Goal: Task Accomplishment & Management: Manage account settings

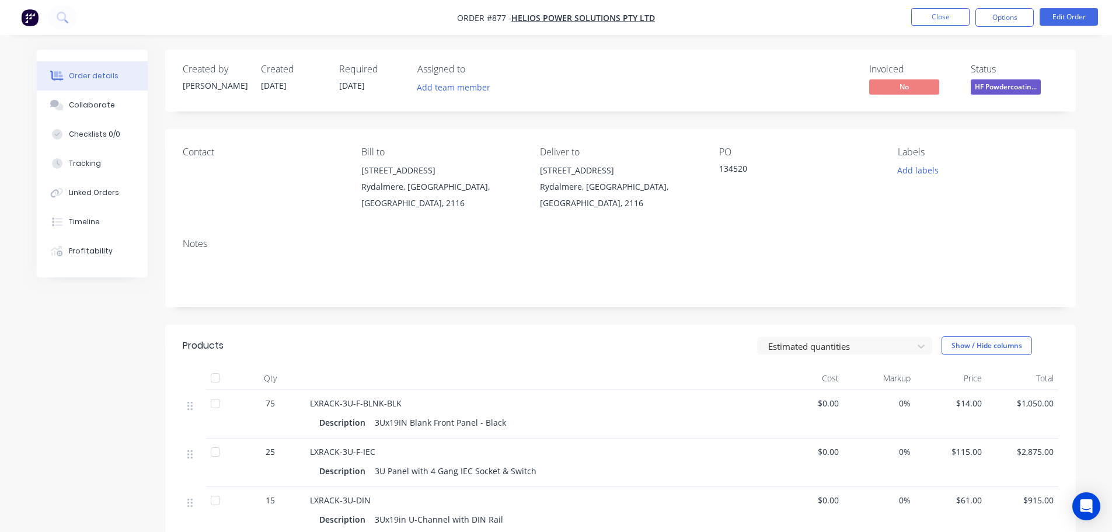
scroll to position [117, 0]
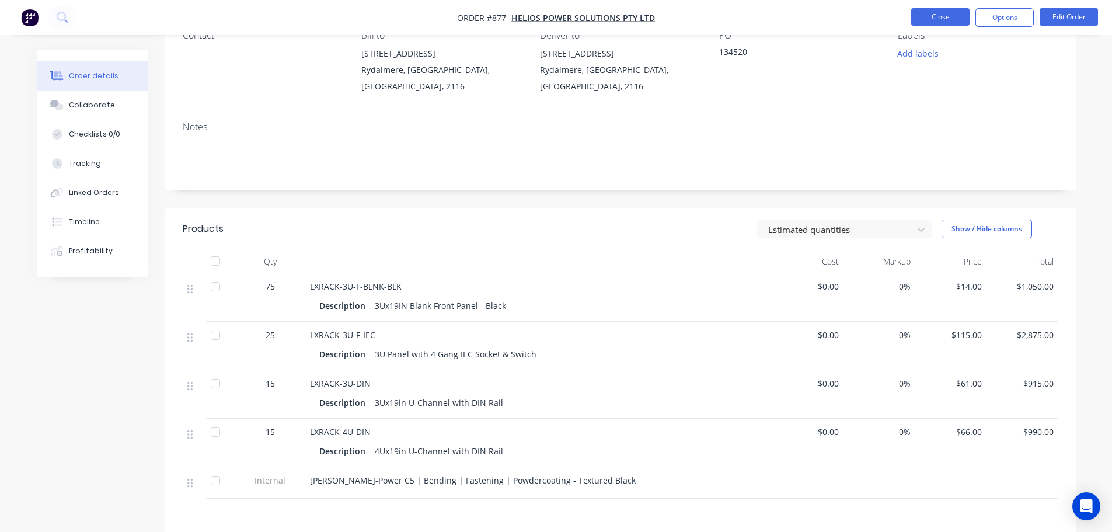
click at [925, 17] on button "Close" at bounding box center [940, 17] width 58 height 18
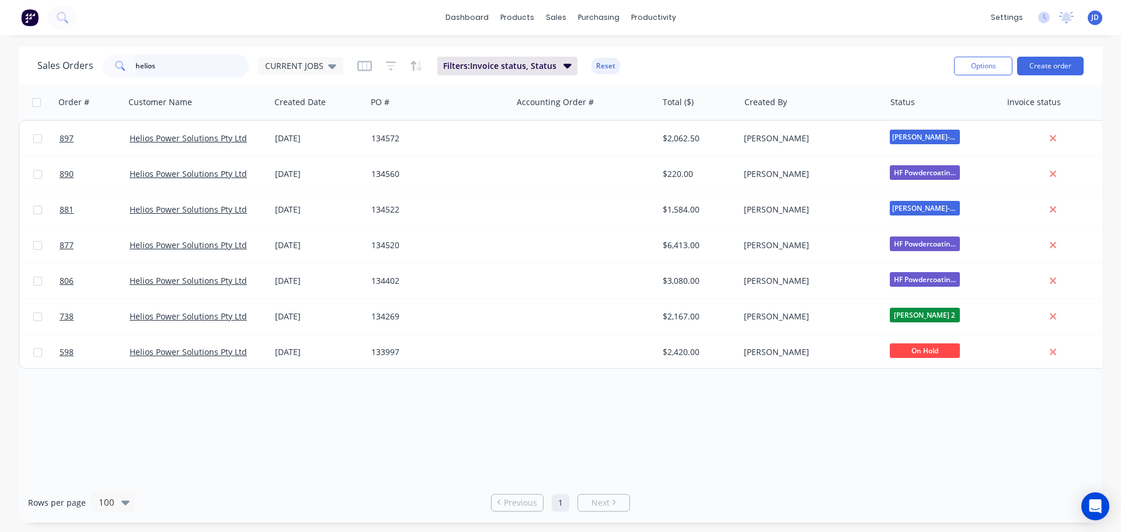
click at [194, 61] on input "helios" at bounding box center [192, 65] width 114 height 23
drag, startPoint x: 318, startPoint y: 61, endPoint x: 312, endPoint y: 84, distance: 24.1
click at [318, 61] on span "CURRENT JOBS" at bounding box center [294, 66] width 58 height 12
click at [306, 170] on button "None" at bounding box center [328, 165] width 133 height 13
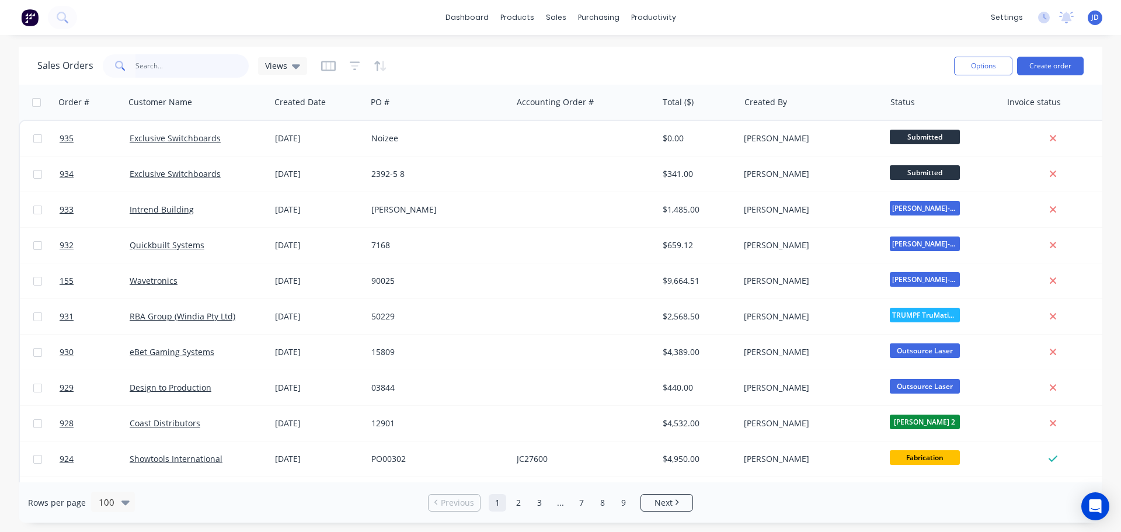
drag, startPoint x: 206, startPoint y: 68, endPoint x: 5, endPoint y: 27, distance: 205.1
click at [21, 44] on div "dashboard products sales purchasing productivity dashboard products Product Cat…" at bounding box center [560, 266] width 1121 height 532
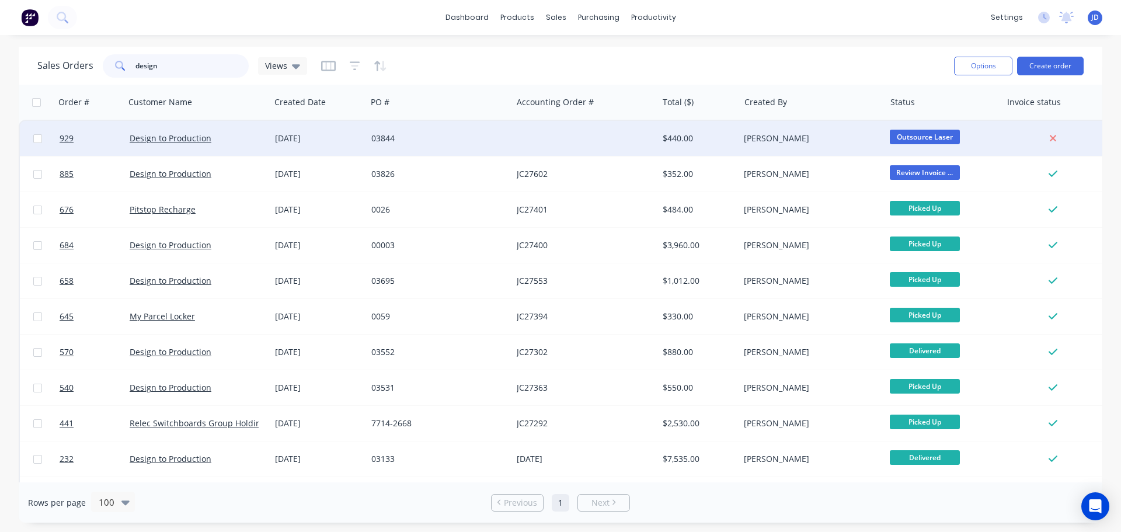
type input "design"
click at [924, 135] on span "Outsource Laser" at bounding box center [925, 137] width 70 height 15
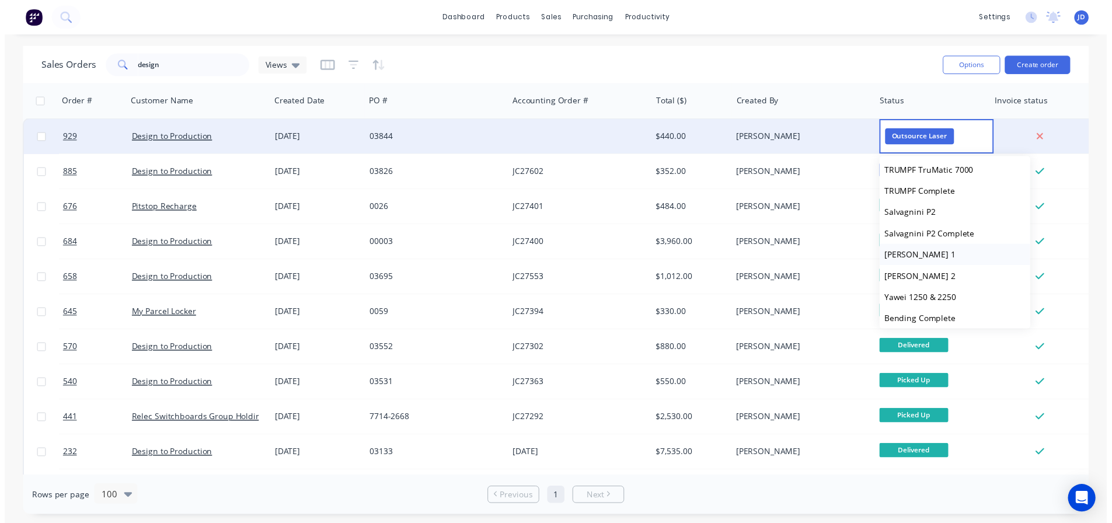
scroll to position [175, 0]
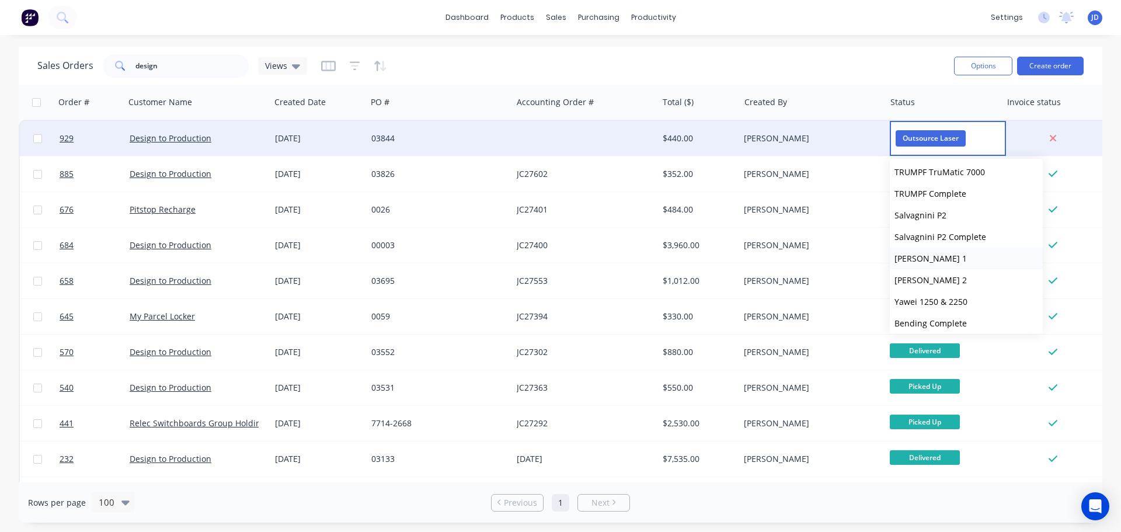
click at [960, 260] on button "[PERSON_NAME] 1" at bounding box center [966, 259] width 153 height 22
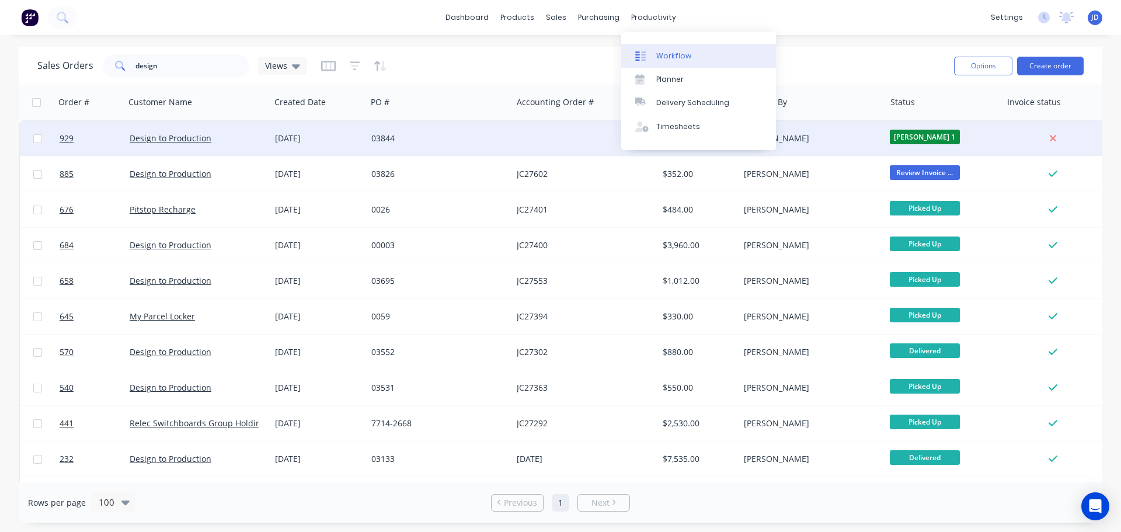
click at [649, 64] on link "Workflow" at bounding box center [698, 55] width 155 height 23
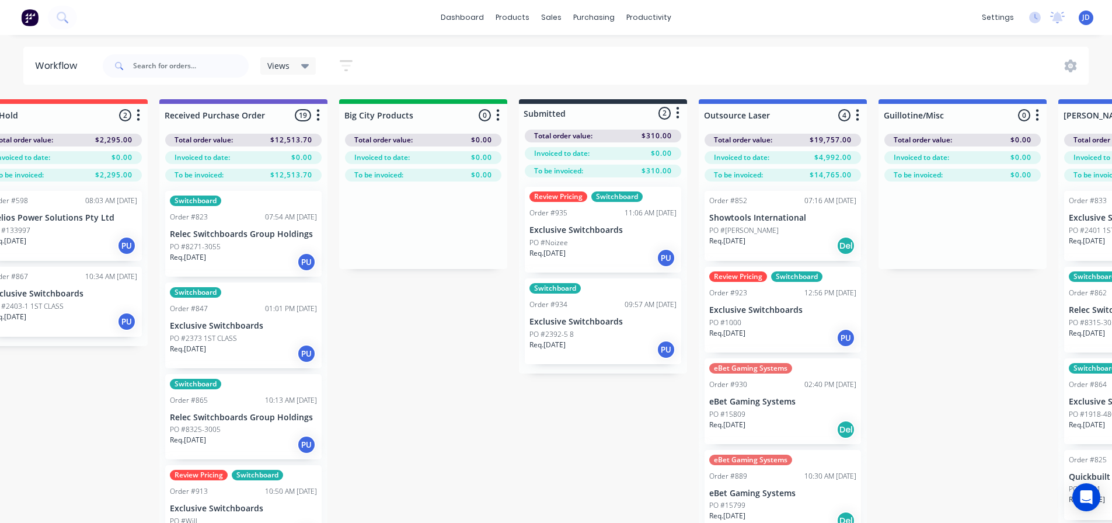
drag, startPoint x: 458, startPoint y: 354, endPoint x: 493, endPoint y: 340, distance: 37.2
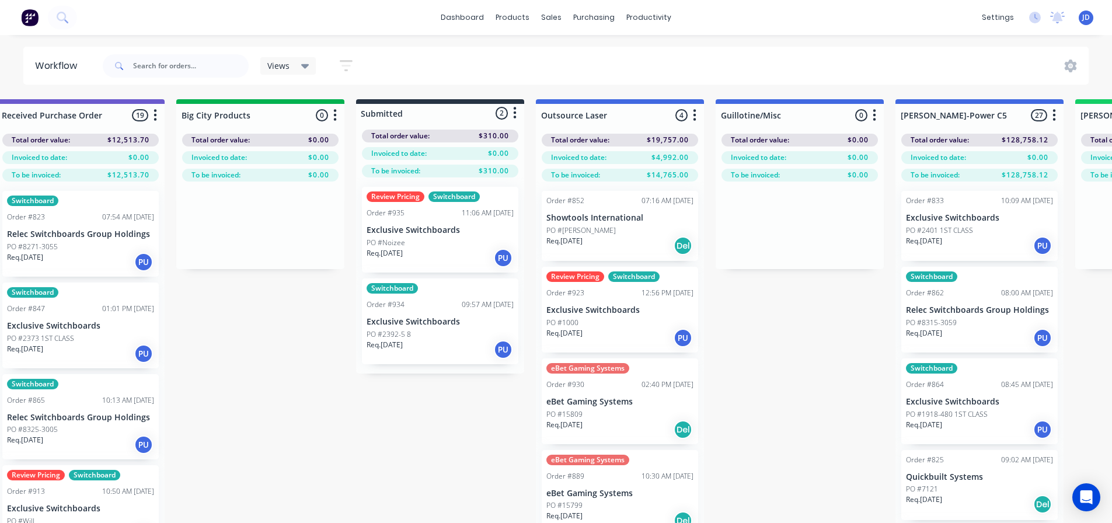
drag, startPoint x: 377, startPoint y: 381, endPoint x: 433, endPoint y: 356, distance: 61.9
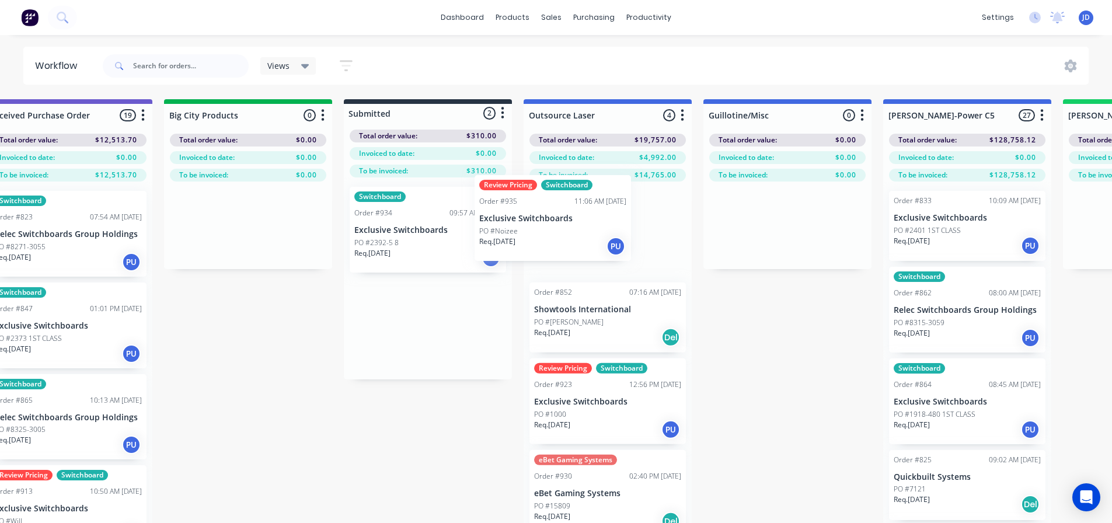
drag, startPoint x: 437, startPoint y: 228, endPoint x: 580, endPoint y: 217, distance: 142.9
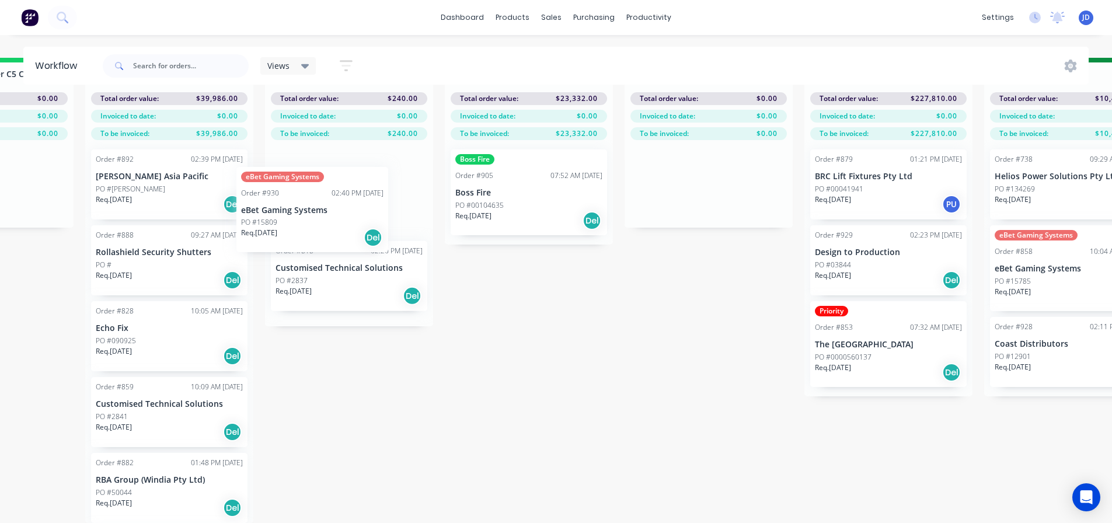
scroll to position [36, 1378]
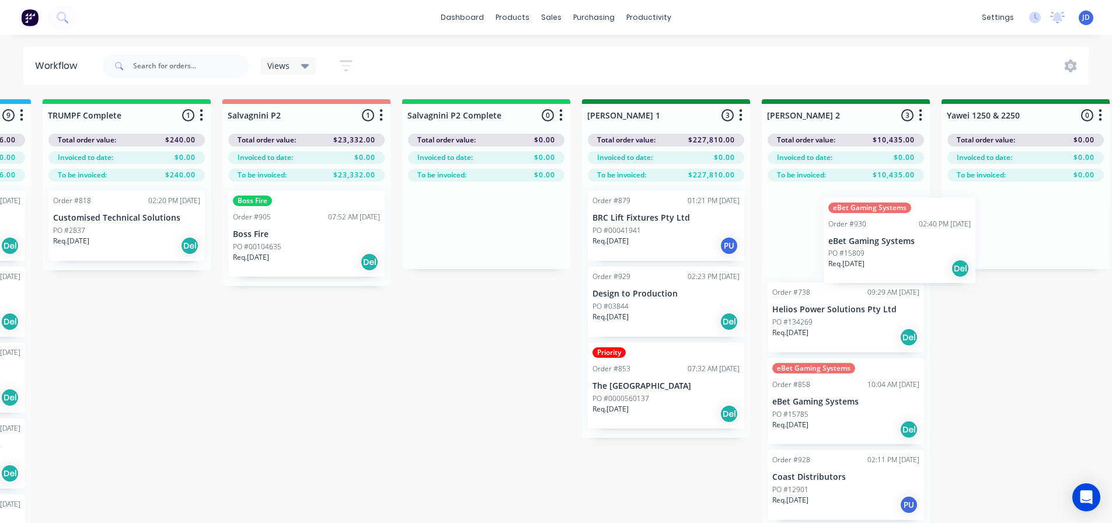
drag, startPoint x: 896, startPoint y: 341, endPoint x: 809, endPoint y: 256, distance: 121.8
click at [810, 259] on div "On Hold 2 Status colour #FF4949 hex #FF4949 Save Cancel Notifications Email SMS…" at bounding box center [1056, 331] width 5333 height 465
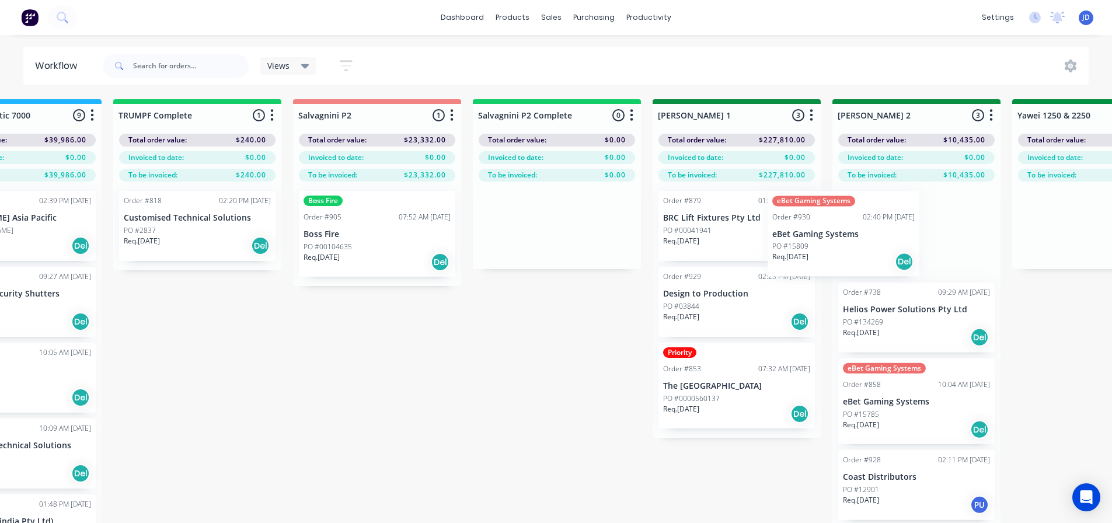
scroll to position [0, 0]
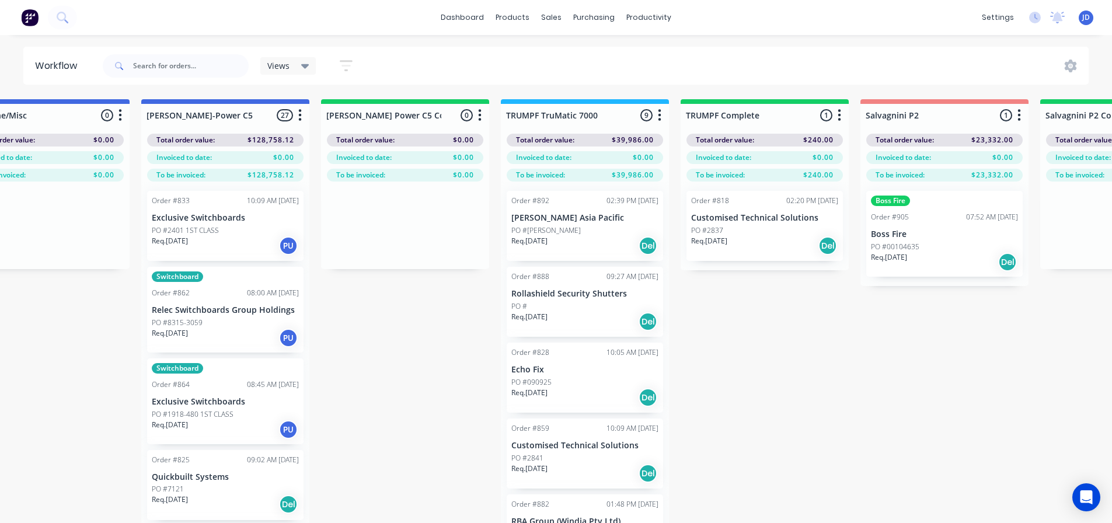
drag, startPoint x: 466, startPoint y: 335, endPoint x: 294, endPoint y: 301, distance: 175.5
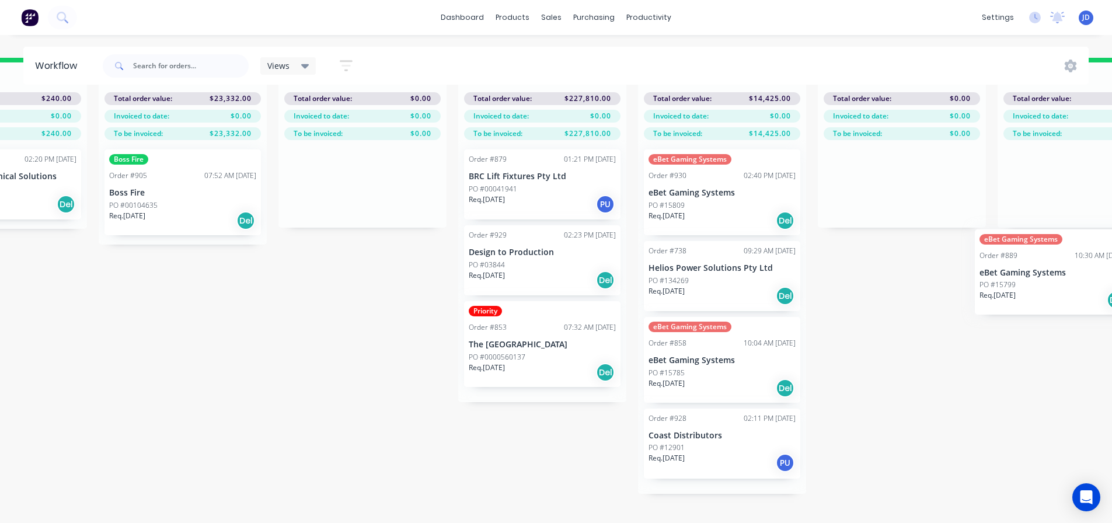
scroll to position [50, 1727]
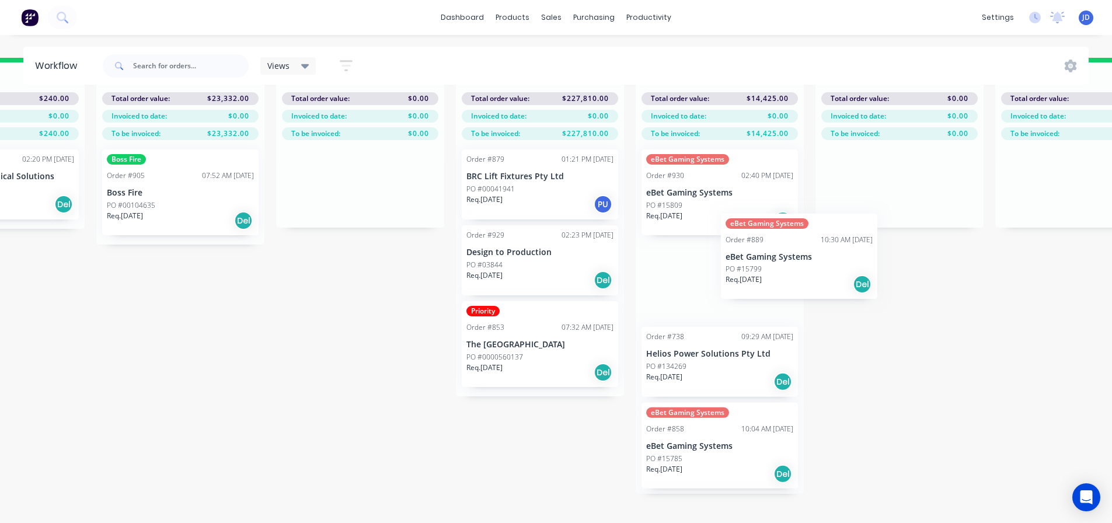
drag, startPoint x: 328, startPoint y: 429, endPoint x: 721, endPoint y: 235, distance: 438.9
click at [725, 236] on div "On Hold 2 Status colour #FF4949 hex #FF4949 Save Cancel Notifications Email SMS…" at bounding box center [930, 290] width 5333 height 465
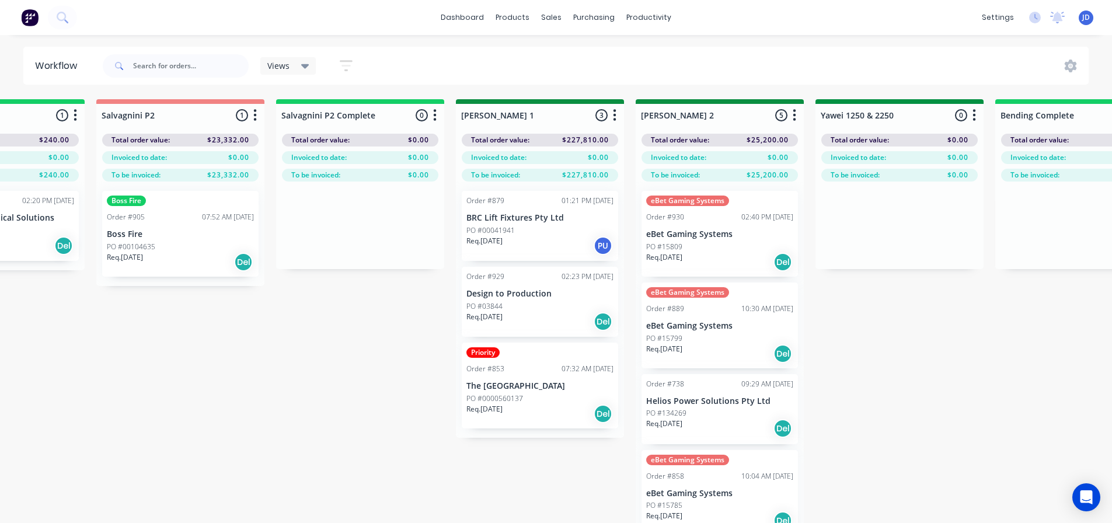
scroll to position [47, 0]
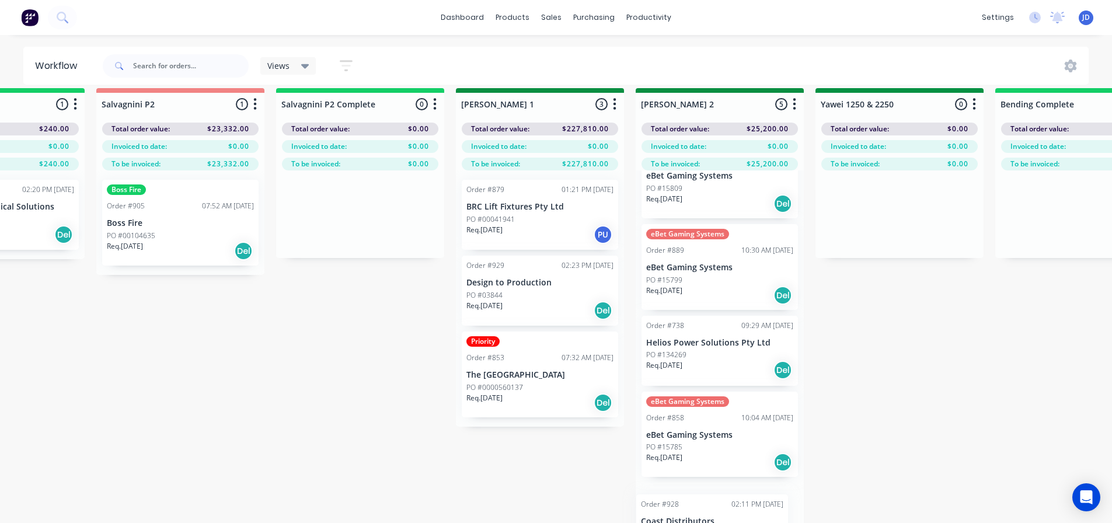
drag, startPoint x: 697, startPoint y: 524, endPoint x: 579, endPoint y: 417, distance: 159.1
click at [579, 420] on div "On Hold 2 Status colour #FF4949 hex #FF4949 Save Cancel Notifications Email SMS…" at bounding box center [930, 320] width 5333 height 465
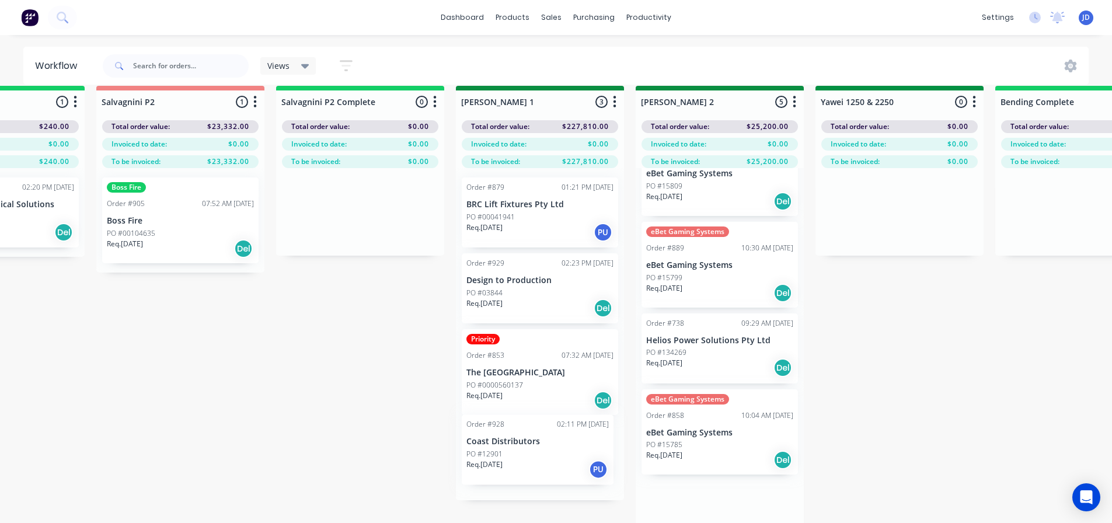
scroll to position [0, 0]
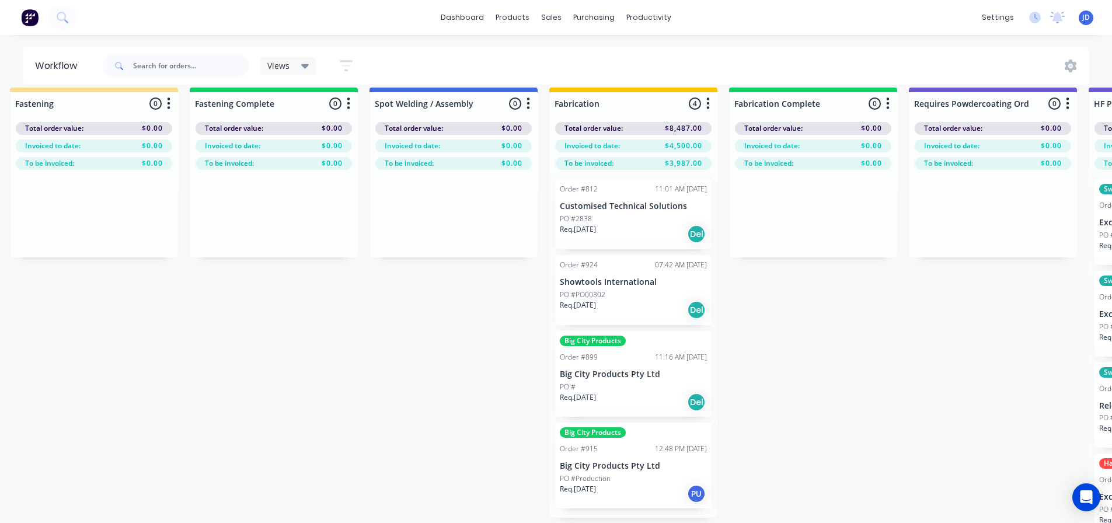
drag, startPoint x: 266, startPoint y: 381, endPoint x: 497, endPoint y: 363, distance: 231.9
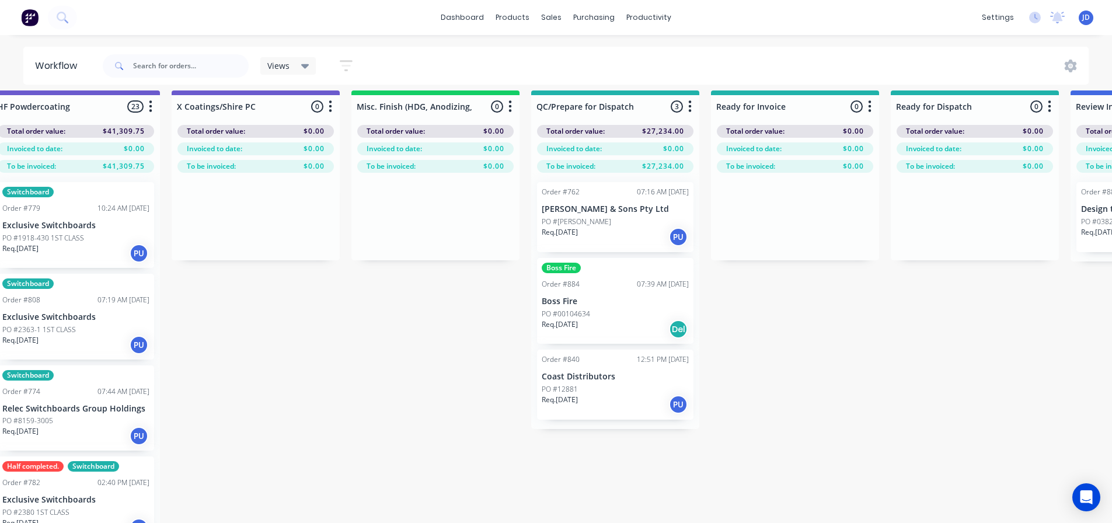
scroll to position [9, 4285]
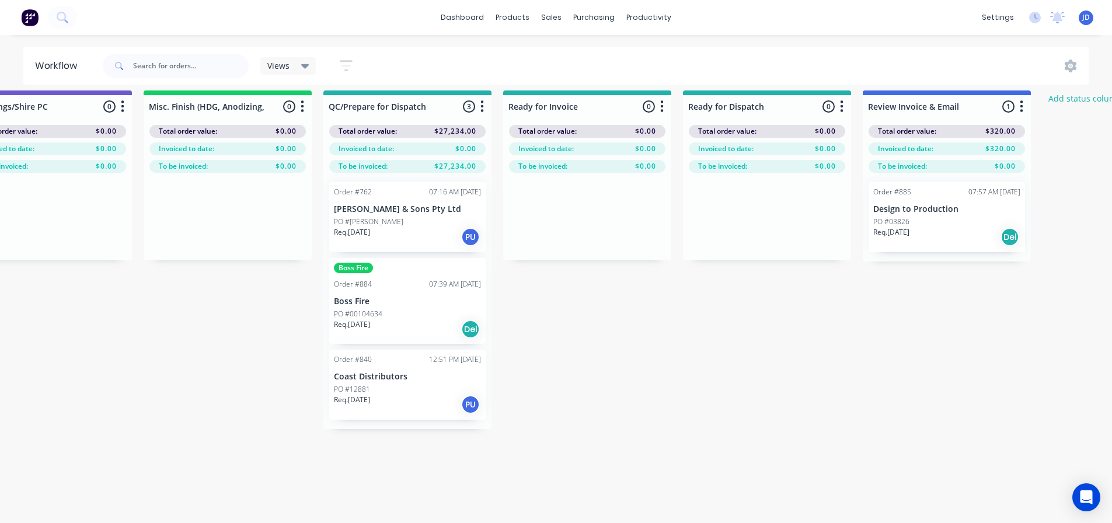
drag, startPoint x: 502, startPoint y: 452, endPoint x: 596, endPoint y: 444, distance: 94.3
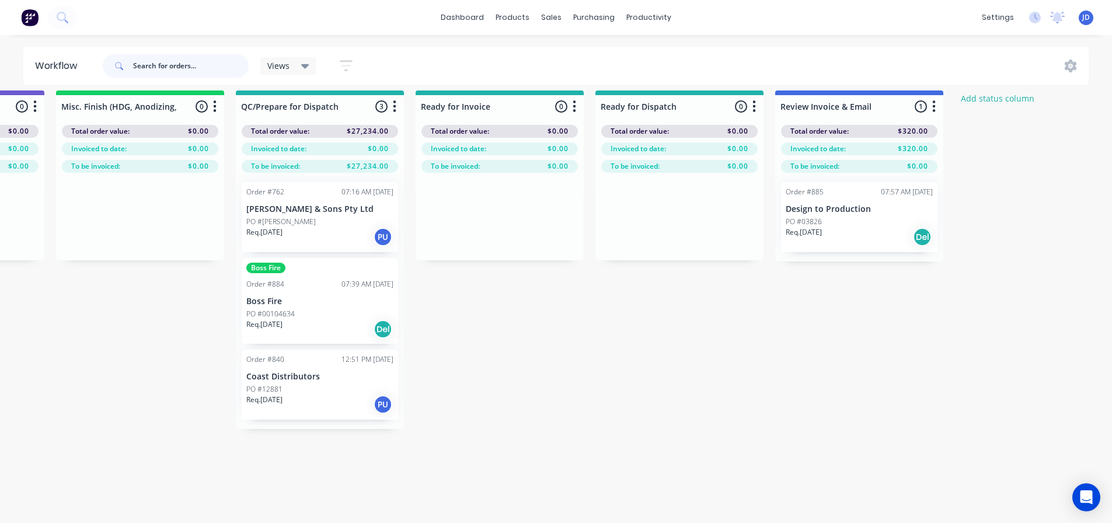
drag, startPoint x: 194, startPoint y: 65, endPoint x: 197, endPoint y: 70, distance: 6.0
click at [199, 70] on input "text" at bounding box center [191, 65] width 116 height 23
type input "boss"
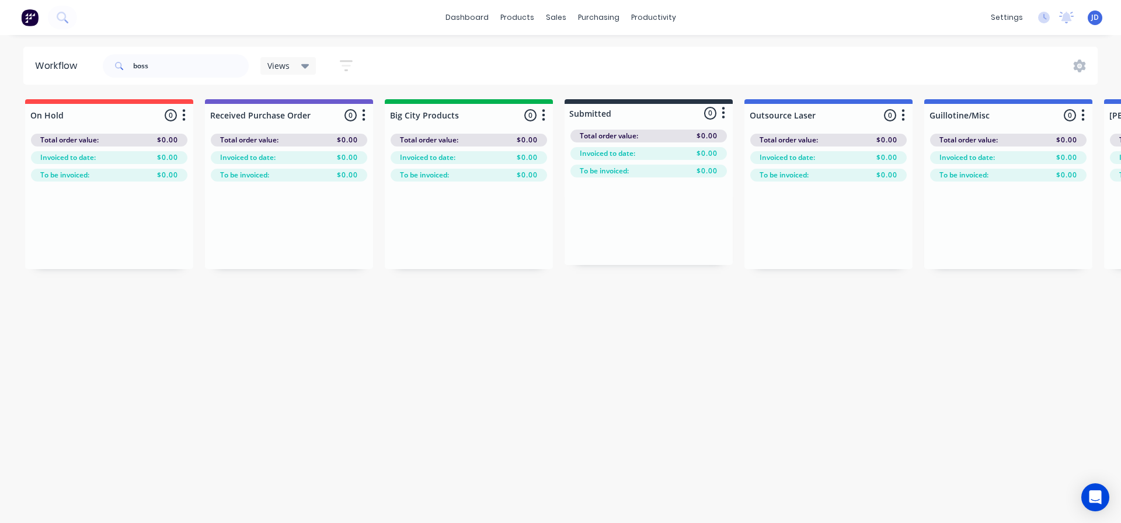
drag, startPoint x: 809, startPoint y: 424, endPoint x: 791, endPoint y: 408, distance: 24.0
click at [808, 427] on div "Workflow boss Views Save new view None (Default) edit [PERSON_NAME]'s edit [PER…" at bounding box center [560, 273] width 1121 height 453
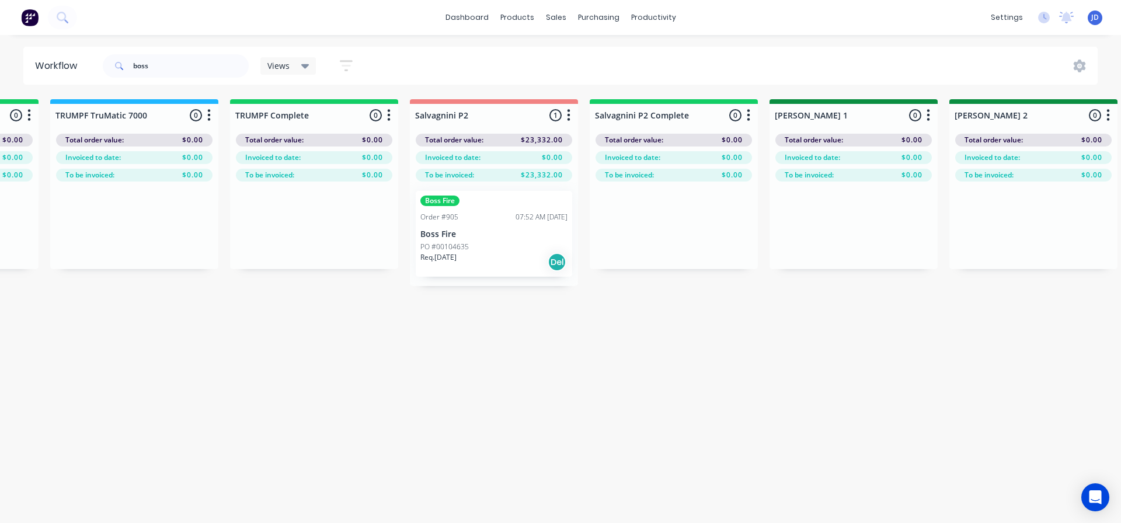
scroll to position [0, 1425]
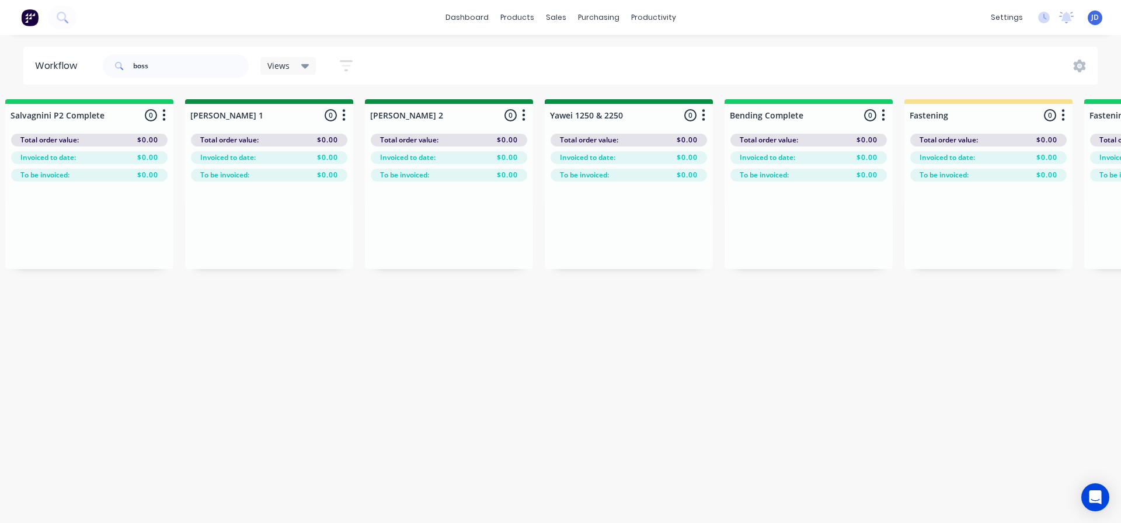
drag, startPoint x: 525, startPoint y: 284, endPoint x: 678, endPoint y: 253, distance: 156.1
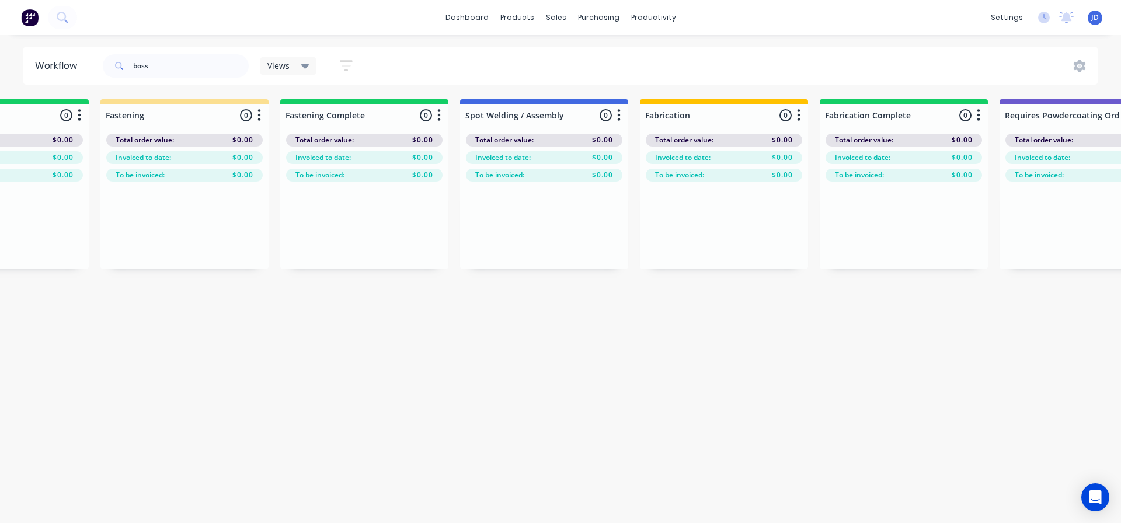
drag, startPoint x: 549, startPoint y: 302, endPoint x: 799, endPoint y: 288, distance: 250.3
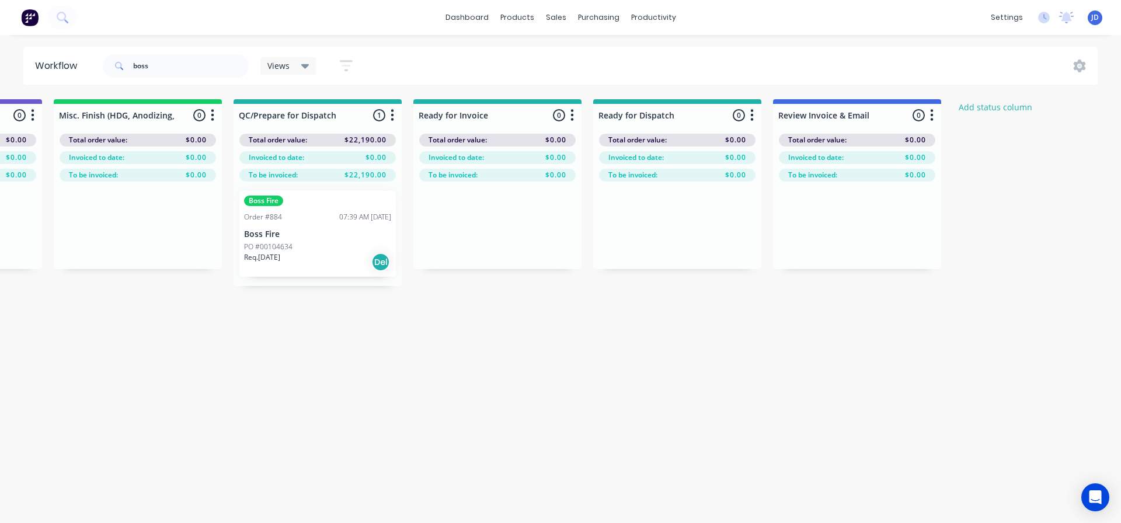
drag, startPoint x: 396, startPoint y: 344, endPoint x: 459, endPoint y: 340, distance: 63.2
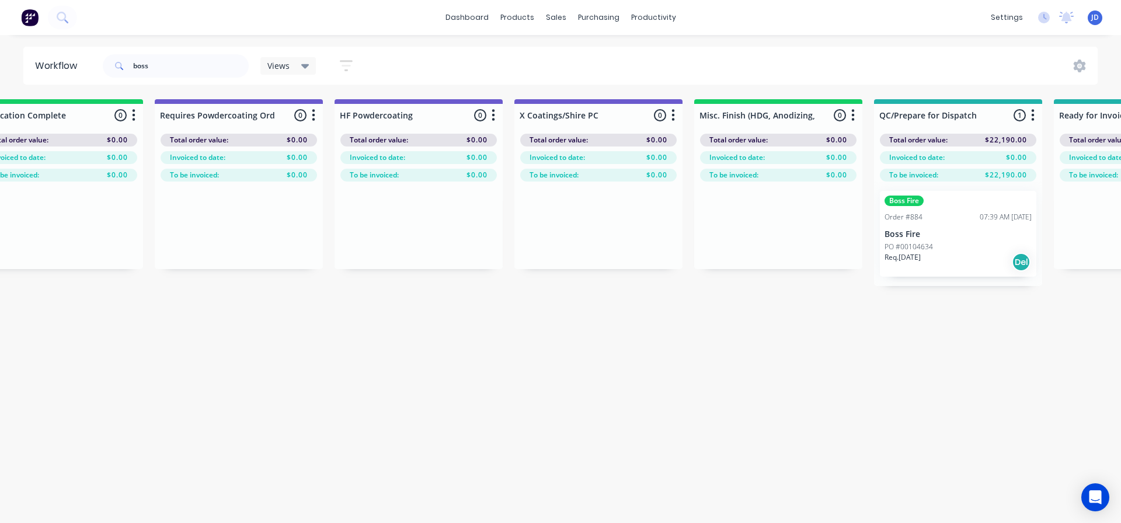
drag, startPoint x: 645, startPoint y: 337, endPoint x: 495, endPoint y: 332, distance: 150.2
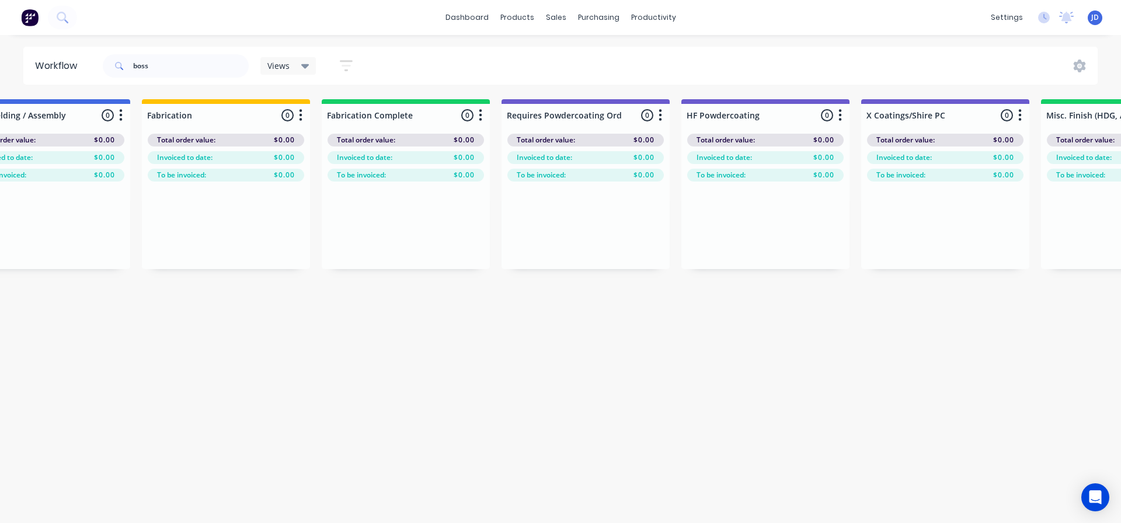
drag, startPoint x: 465, startPoint y: 344, endPoint x: 327, endPoint y: 291, distance: 147.9
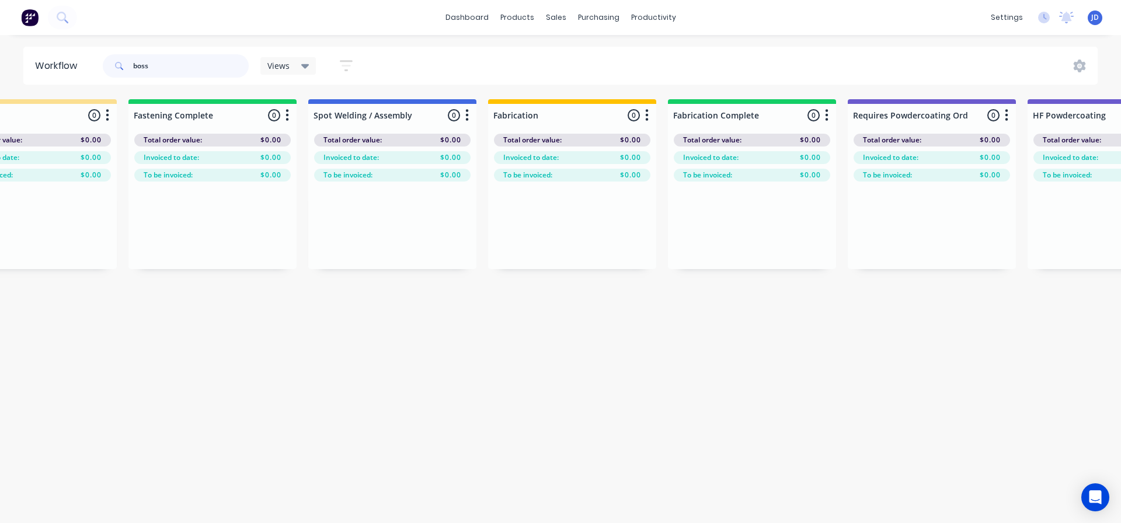
drag, startPoint x: 201, startPoint y: 59, endPoint x: 0, endPoint y: 38, distance: 201.9
click at [0, 48] on div "Workflow boss Views Save new view None (Default) edit [PERSON_NAME]'s edit [PER…" at bounding box center [560, 66] width 1121 height 38
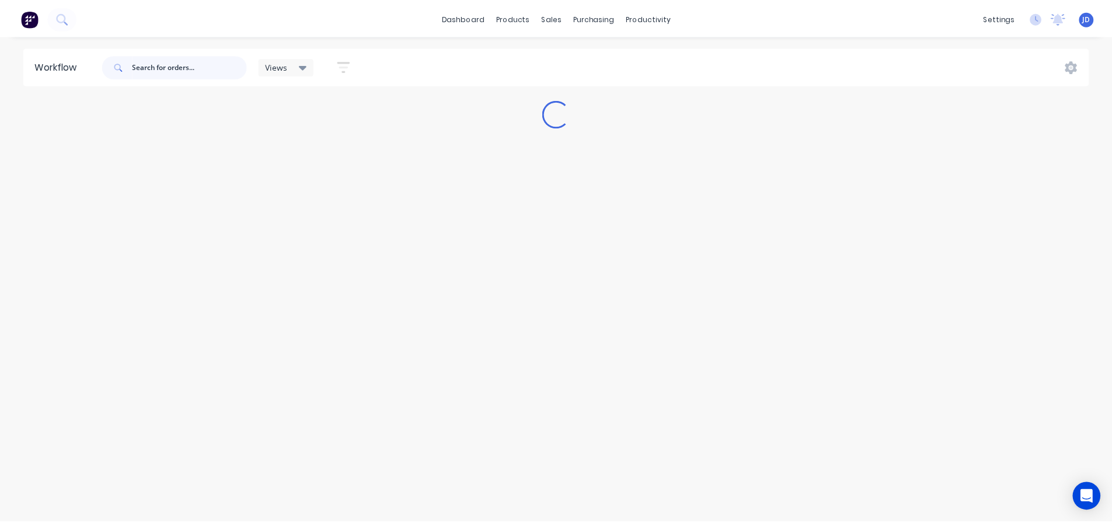
scroll to position [0, 0]
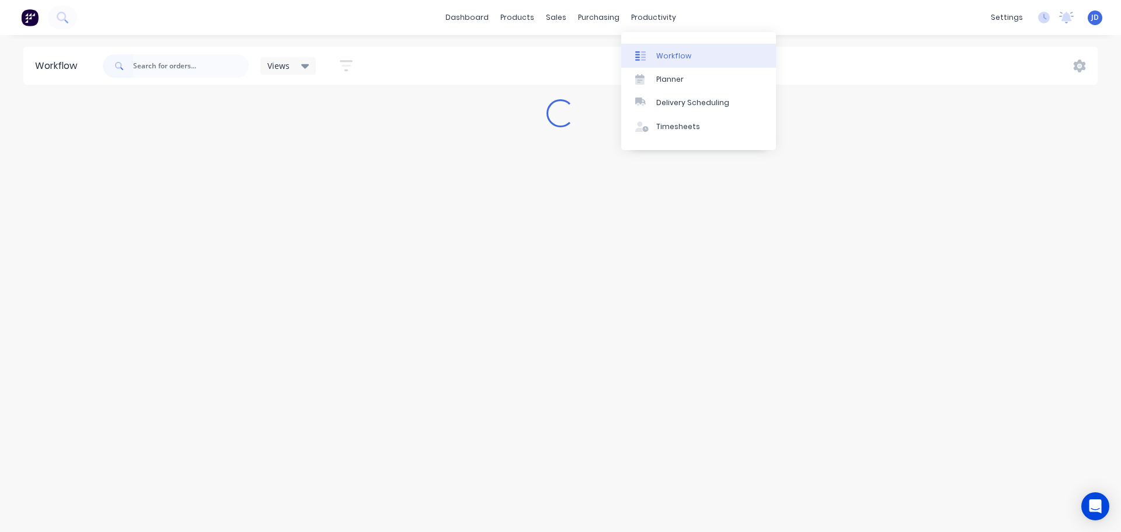
click at [663, 50] on link "Workflow" at bounding box center [698, 55] width 155 height 23
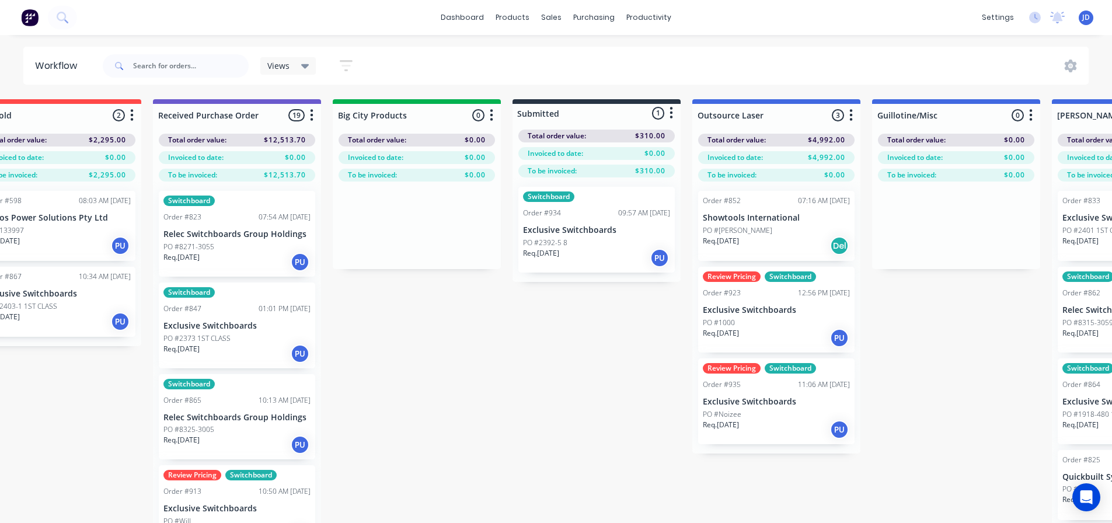
scroll to position [0, 223]
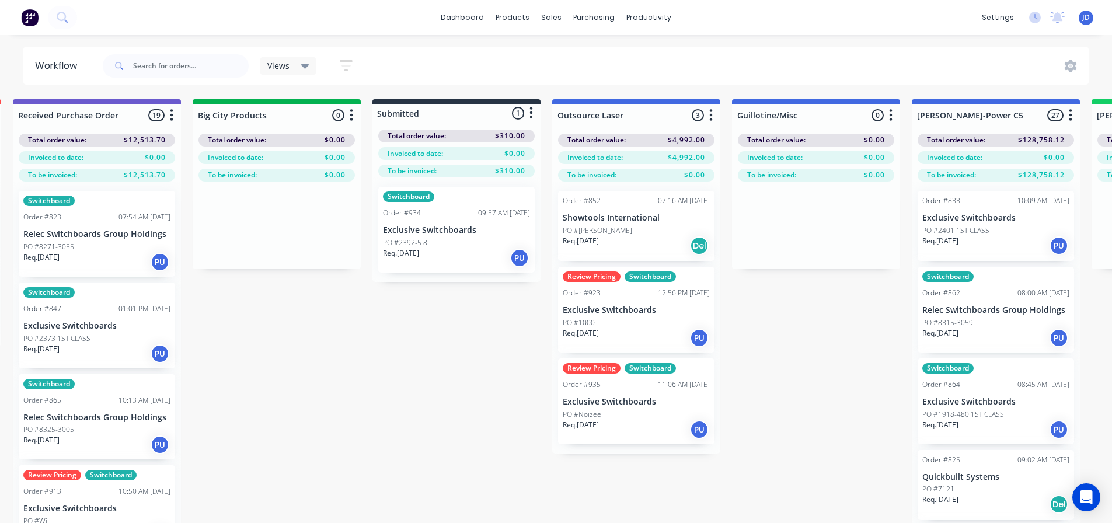
drag, startPoint x: 511, startPoint y: 284, endPoint x: 567, endPoint y: 273, distance: 57.1
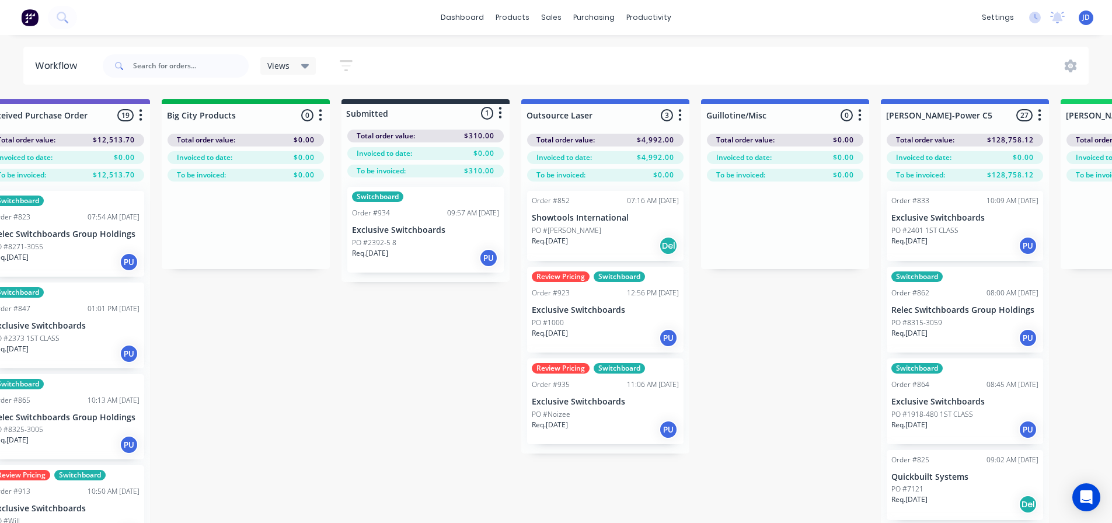
click at [385, 238] on p "PO #2392-5 8" at bounding box center [374, 243] width 44 height 11
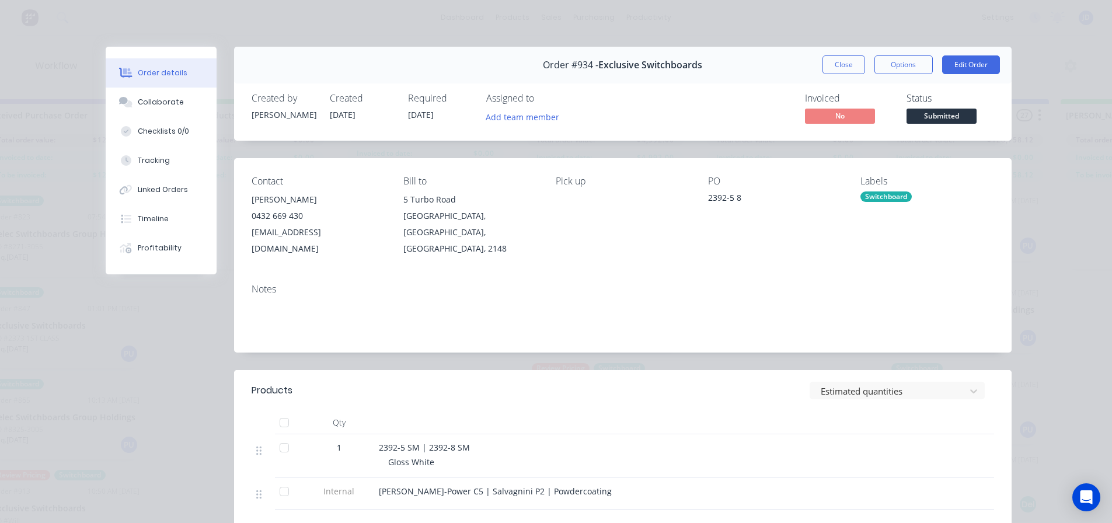
click at [938, 119] on span "Submitted" at bounding box center [942, 116] width 70 height 15
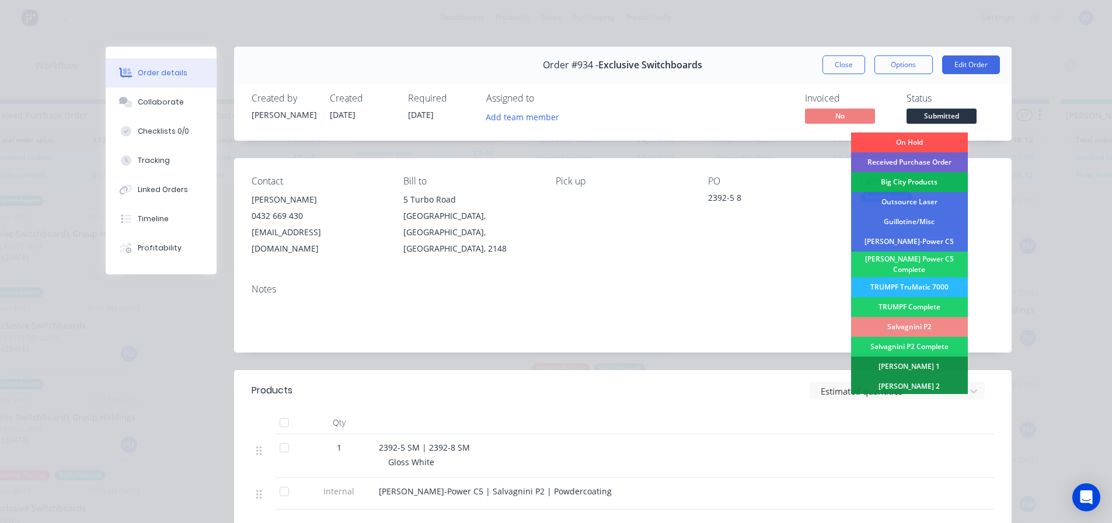
click at [902, 244] on div "[PERSON_NAME]-Power C5" at bounding box center [909, 242] width 117 height 20
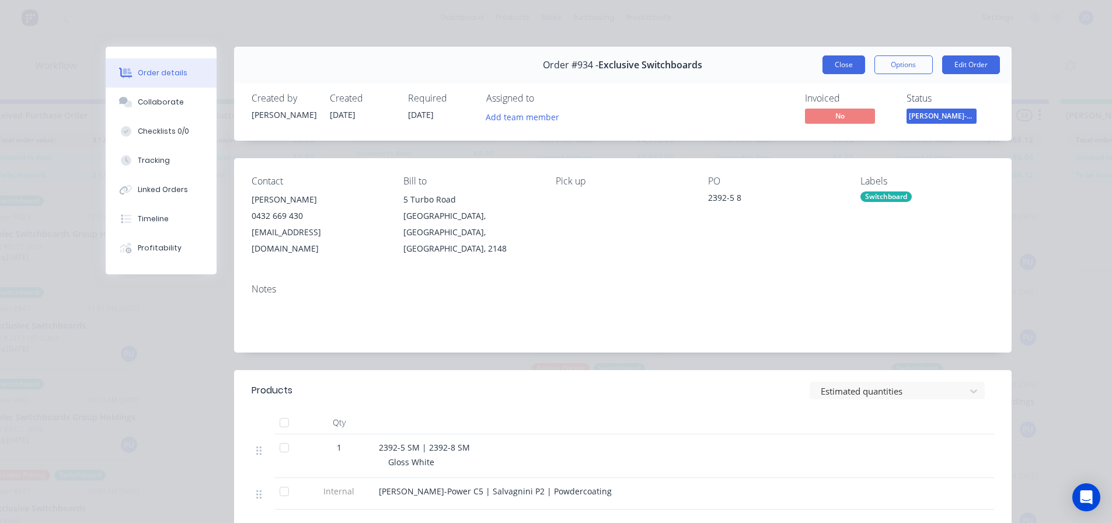
click at [841, 75] on div "Order #934 - Exclusive Switchboards Close Options Edit Order" at bounding box center [623, 65] width 778 height 37
drag, startPoint x: 833, startPoint y: 61, endPoint x: 830, endPoint y: 53, distance: 9.2
click at [833, 61] on button "Close" at bounding box center [844, 64] width 43 height 19
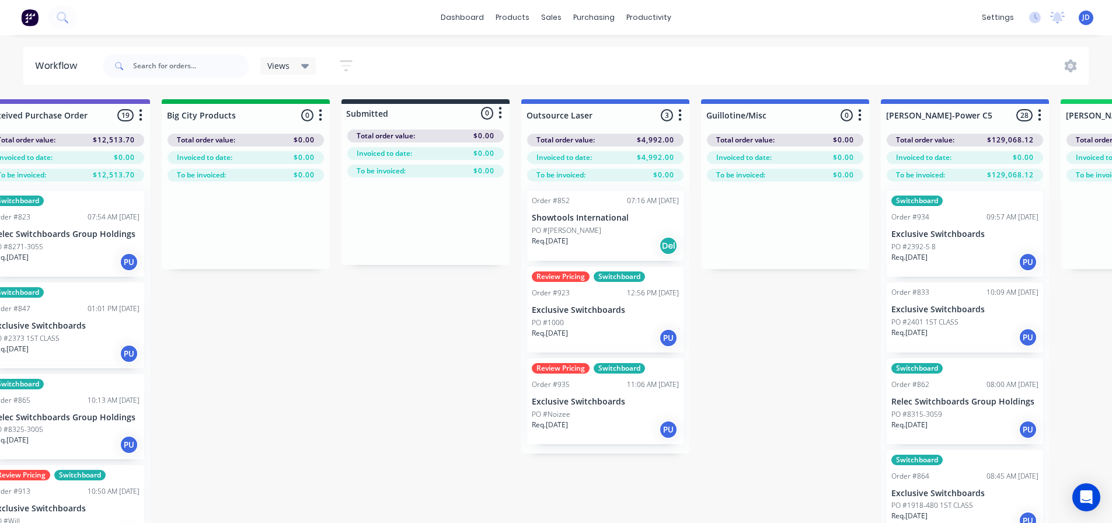
drag, startPoint x: 451, startPoint y: 432, endPoint x: 455, endPoint y: 419, distance: 13.7
click at [635, 336] on div "Req. [DATE] PU" at bounding box center [605, 338] width 147 height 20
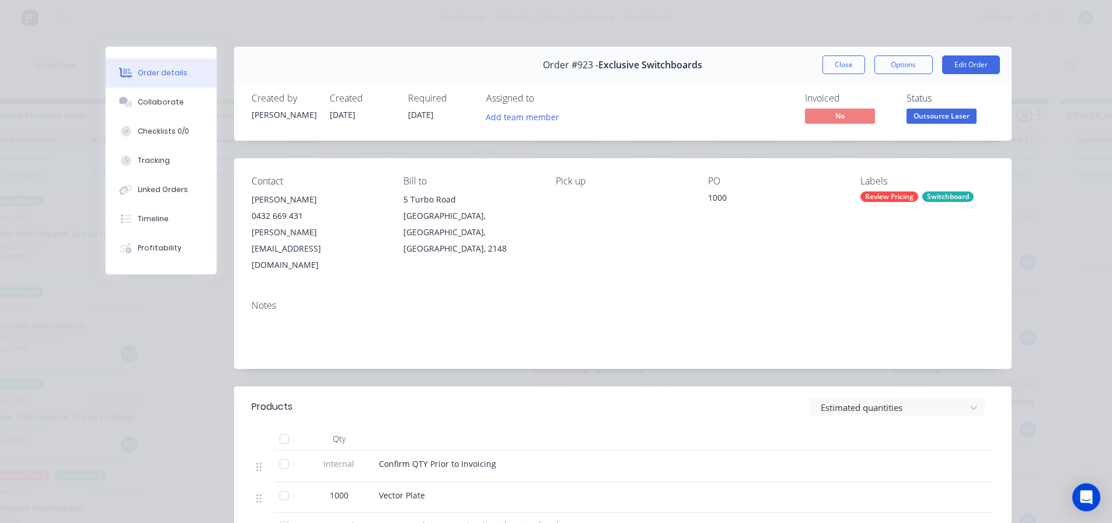
drag, startPoint x: 829, startPoint y: 61, endPoint x: 772, endPoint y: 151, distance: 106.6
click at [830, 62] on button "Close" at bounding box center [844, 64] width 43 height 19
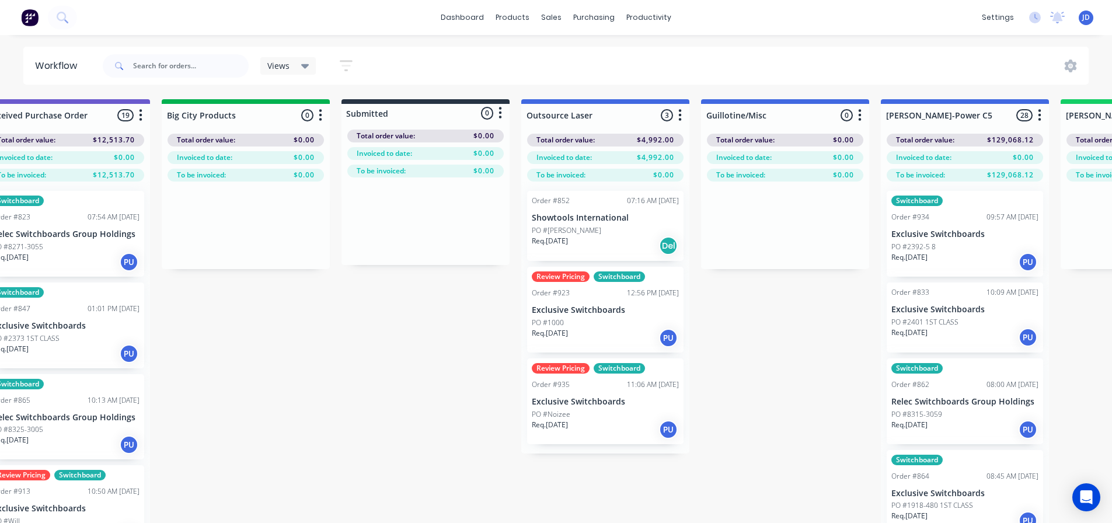
click at [613, 422] on div "Req. [DATE] PU" at bounding box center [605, 430] width 147 height 20
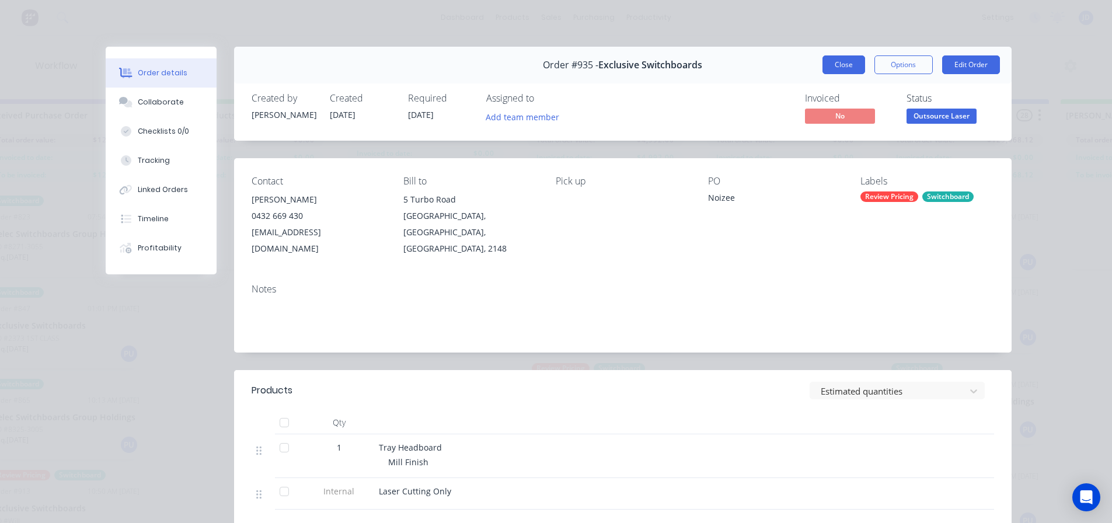
click at [837, 63] on button "Close" at bounding box center [844, 64] width 43 height 19
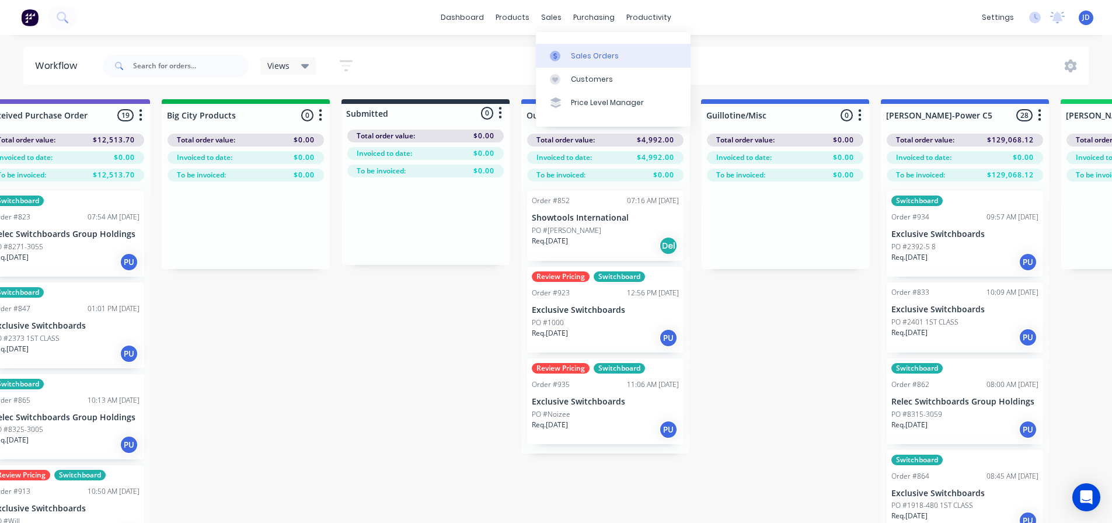
click at [584, 48] on link "Sales Orders" at bounding box center [613, 55] width 155 height 23
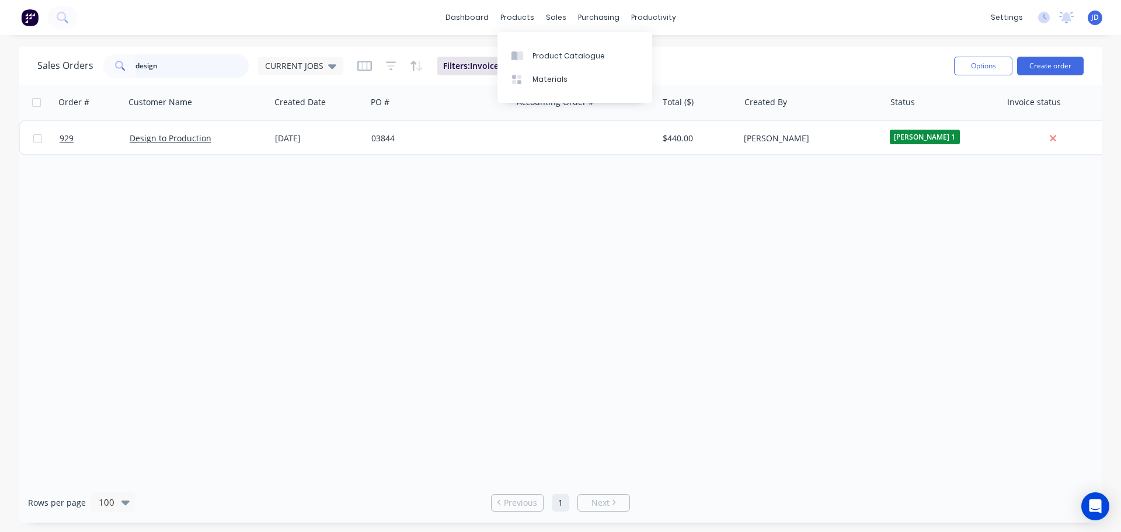
drag, startPoint x: 218, startPoint y: 76, endPoint x: 0, endPoint y: 35, distance: 222.3
click at [0, 49] on div "Sales Orders design CURRENT JOBS Filters: Invoice status, Status Reset Options …" at bounding box center [560, 285] width 1121 height 476
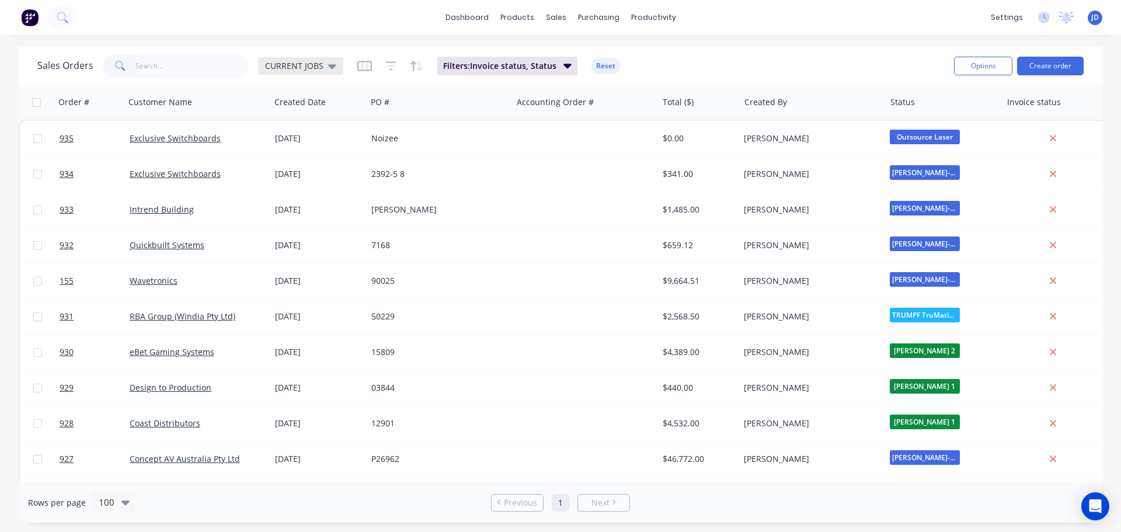
click at [326, 60] on div "CURRENT JOBS" at bounding box center [300, 66] width 85 height 18
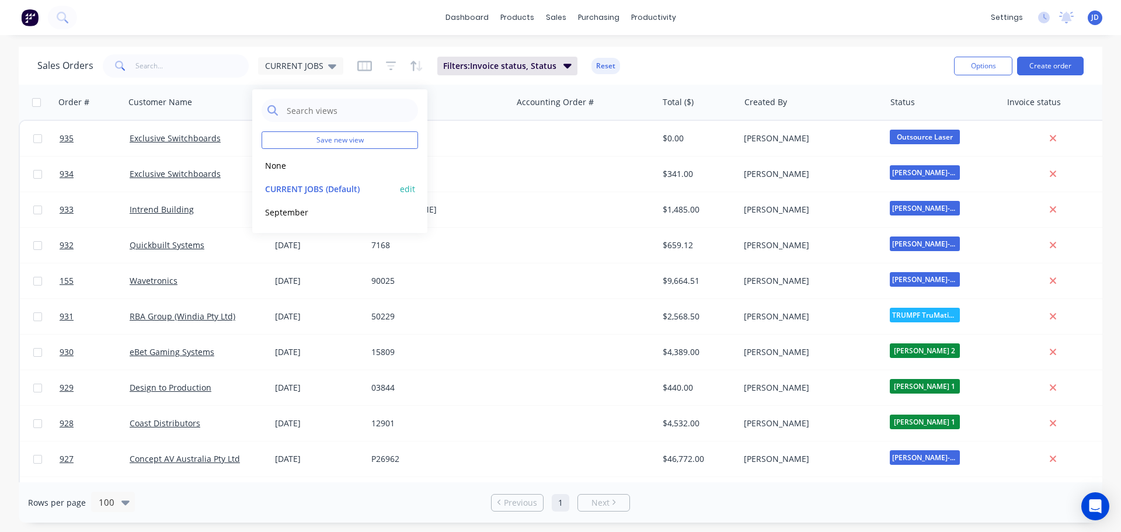
click at [314, 192] on button "CURRENT JOBS (Default)" at bounding box center [328, 188] width 133 height 13
click at [983, 103] on icon "button" at bounding box center [984, 102] width 11 height 9
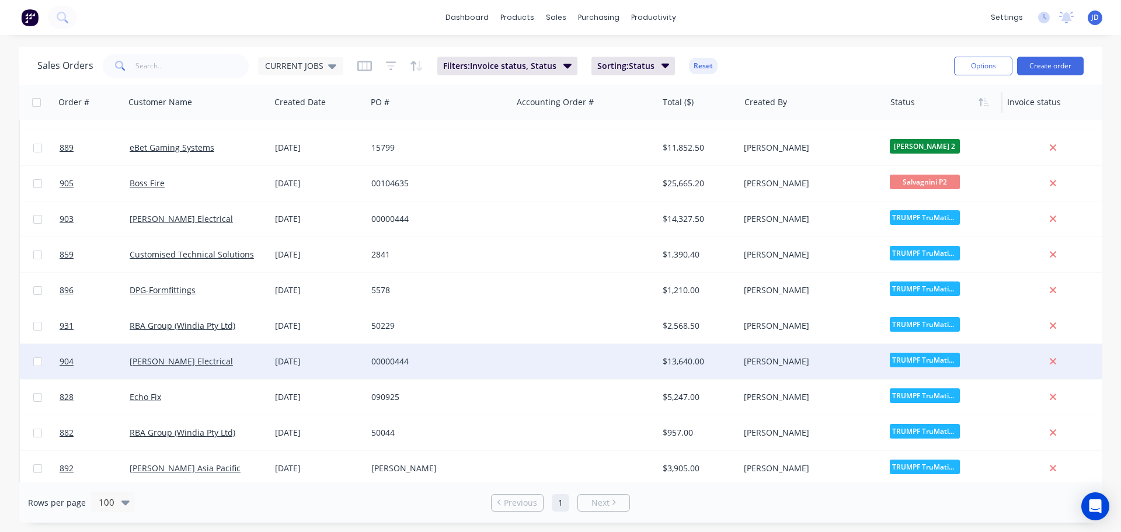
scroll to position [3169, 0]
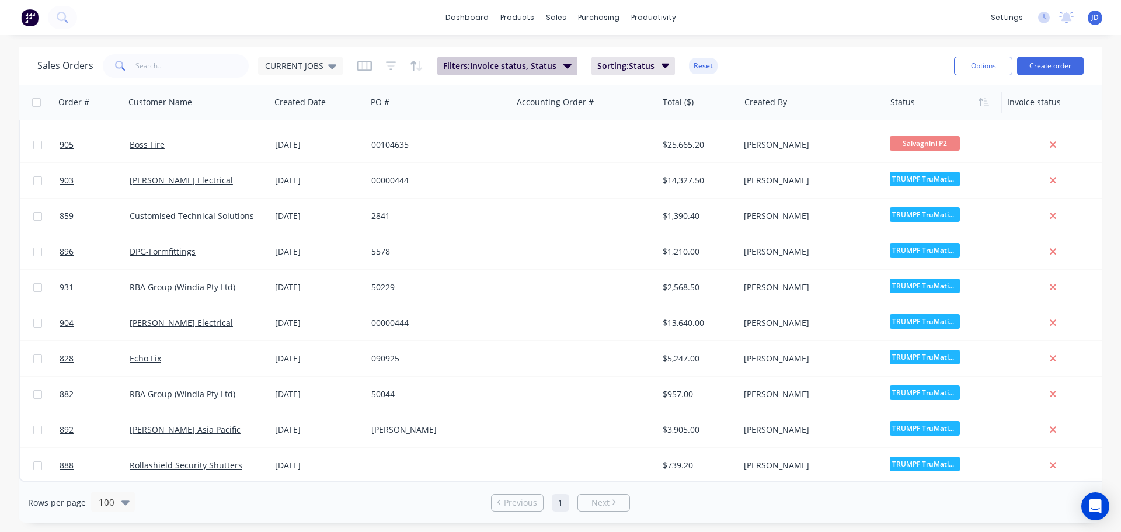
click at [563, 64] on icon "button" at bounding box center [567, 66] width 8 height 5
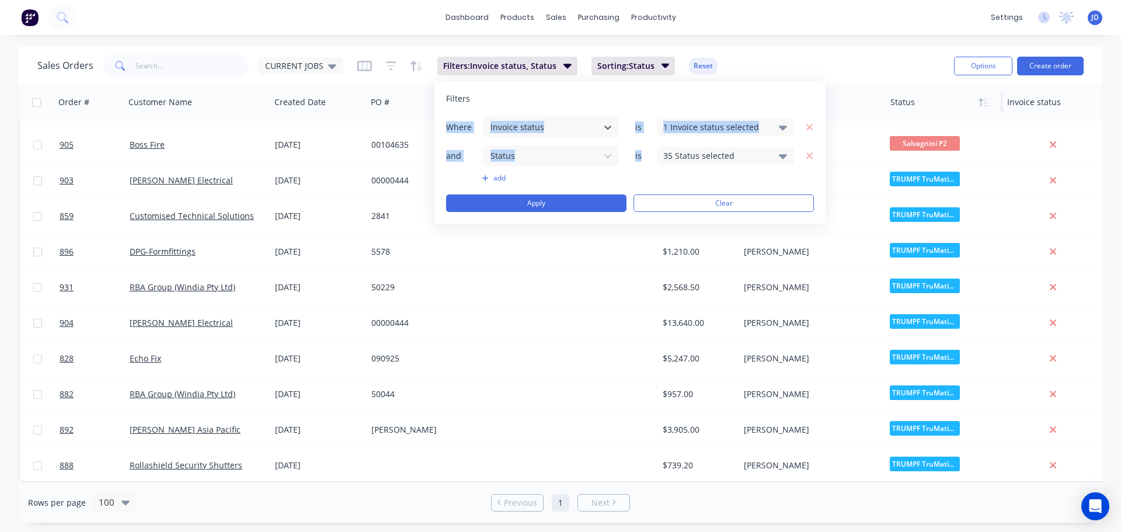
click at [655, 153] on div "Filters Where option Invoice status, selected. Select is focused ,type to refin…" at bounding box center [629, 152] width 391 height 142
click at [647, 101] on div "Filters" at bounding box center [630, 99] width 368 height 12
click at [684, 151] on div "35 Status selected" at bounding box center [716, 155] width 106 height 12
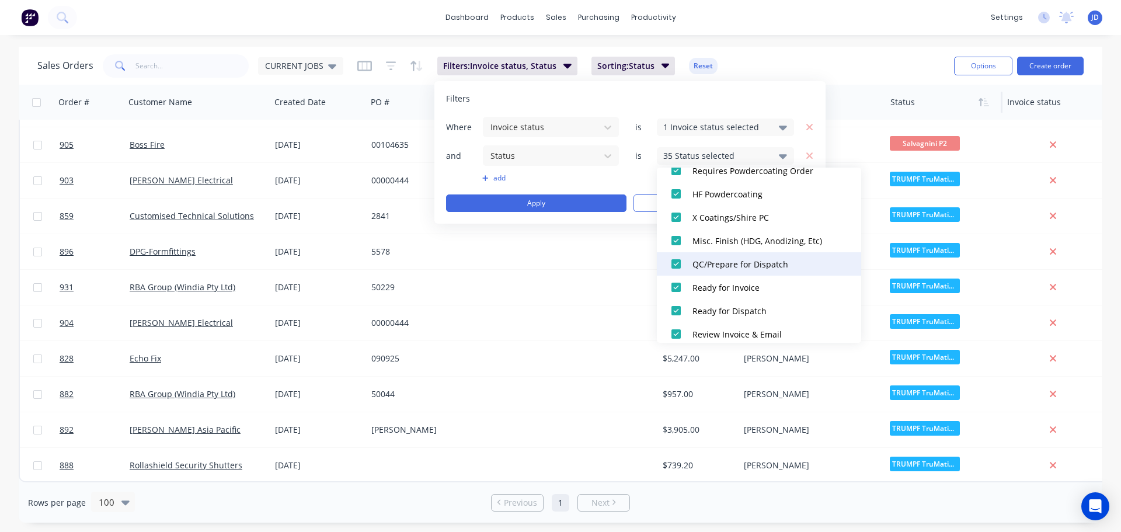
scroll to position [689, 0]
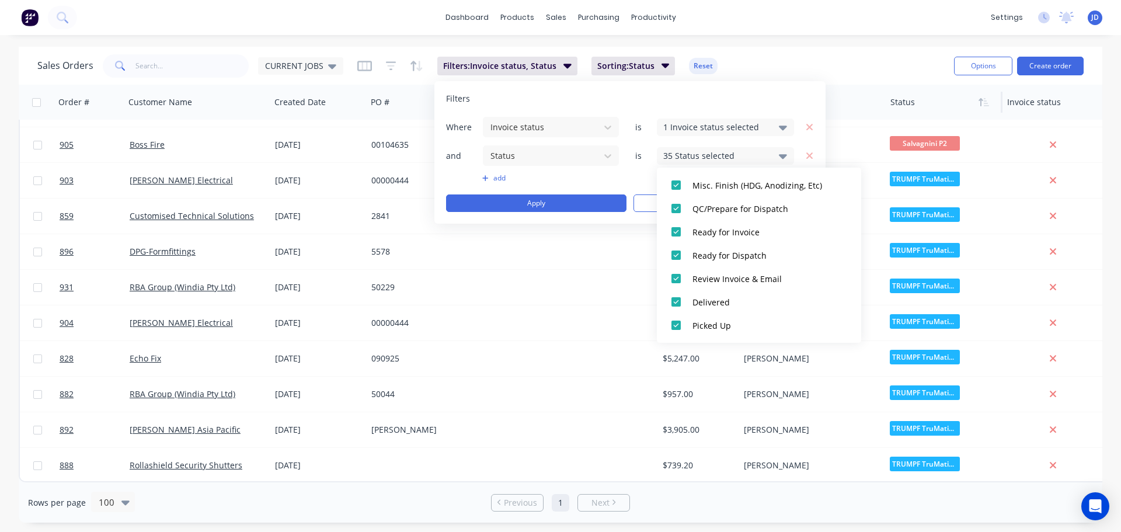
click at [618, 179] on button "add" at bounding box center [550, 177] width 137 height 9
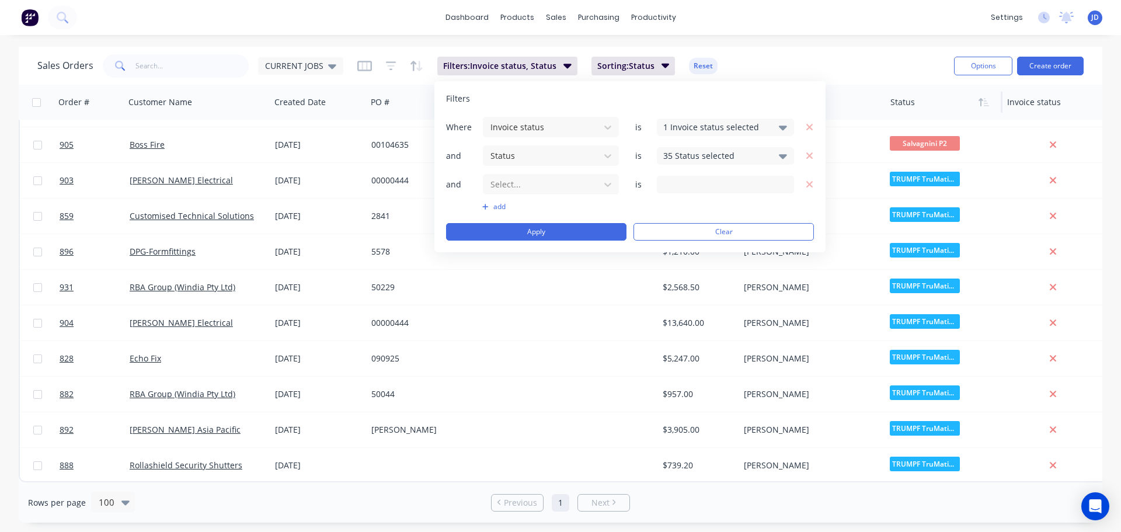
click at [807, 183] on icon "button" at bounding box center [809, 184] width 6 height 6
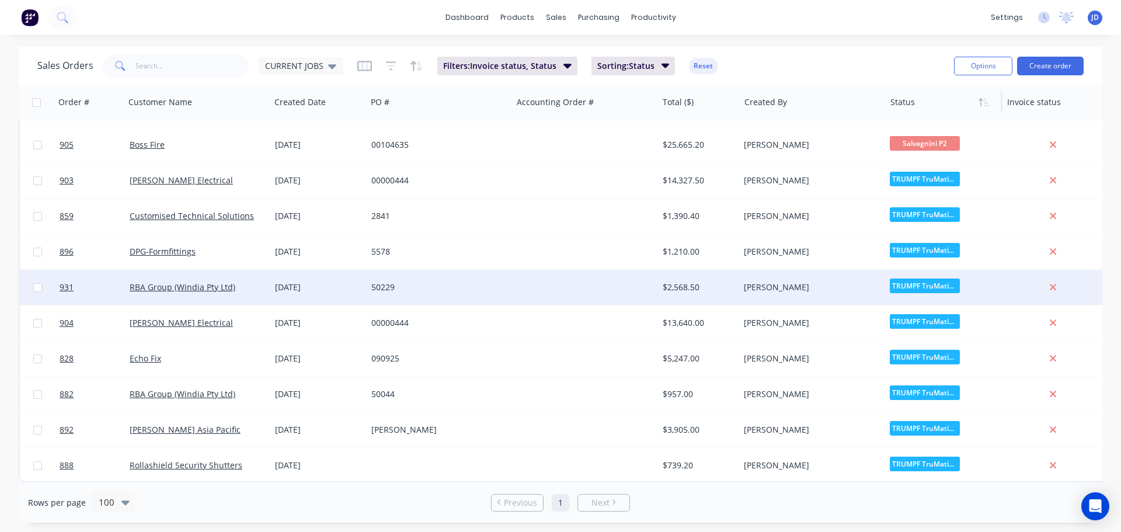
click at [543, 270] on div at bounding box center [584, 287] width 145 height 35
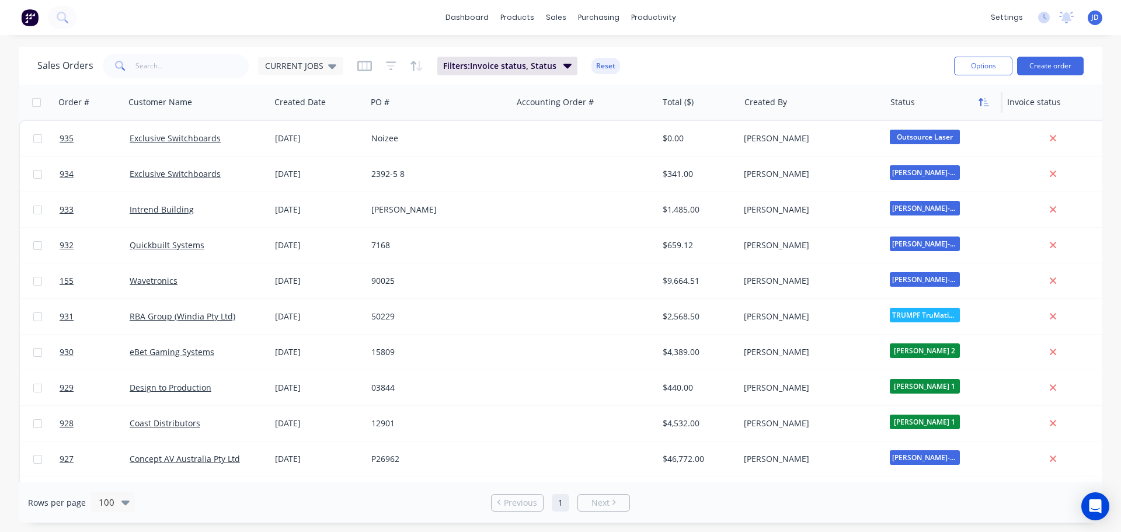
click at [982, 103] on icon "button" at bounding box center [984, 102] width 11 height 9
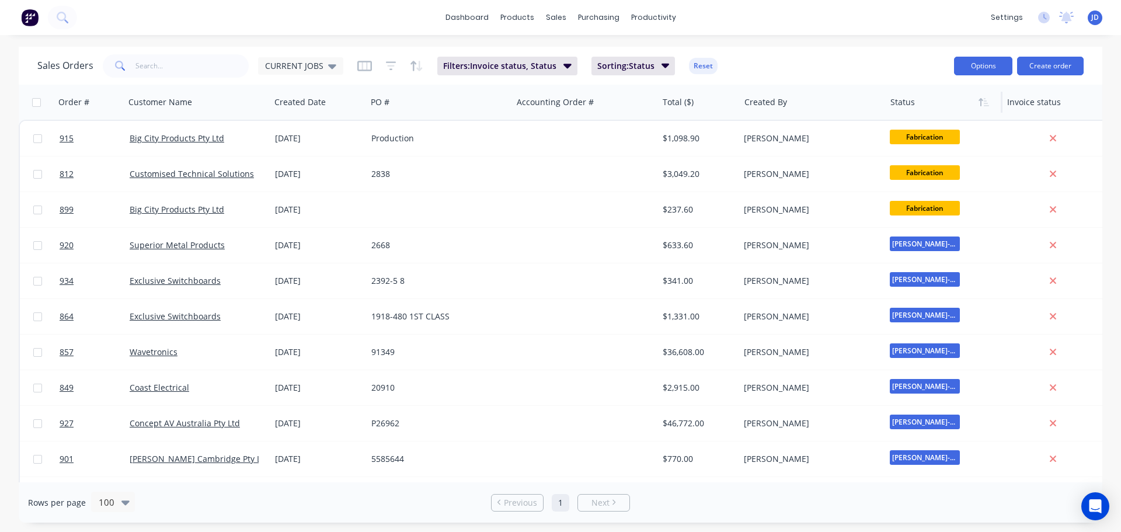
click at [977, 67] on button "Options" at bounding box center [983, 66] width 58 height 19
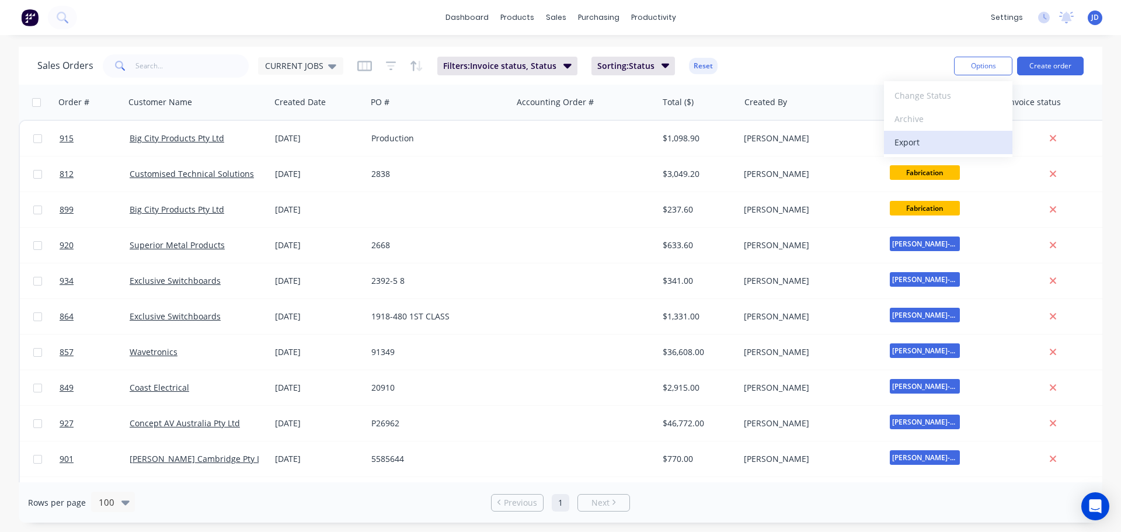
click at [939, 133] on button "Export" at bounding box center [948, 142] width 128 height 23
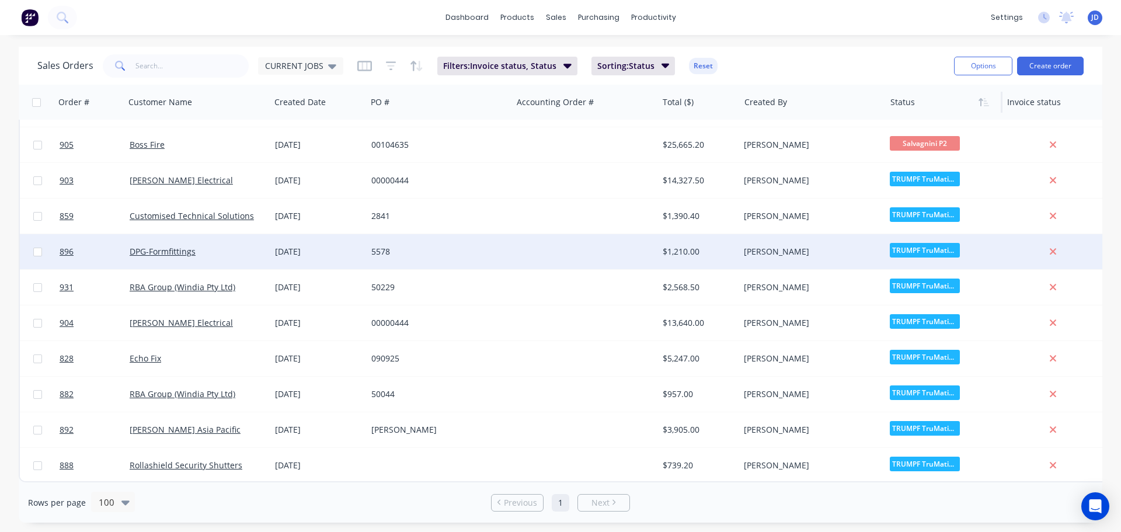
scroll to position [3169, 0]
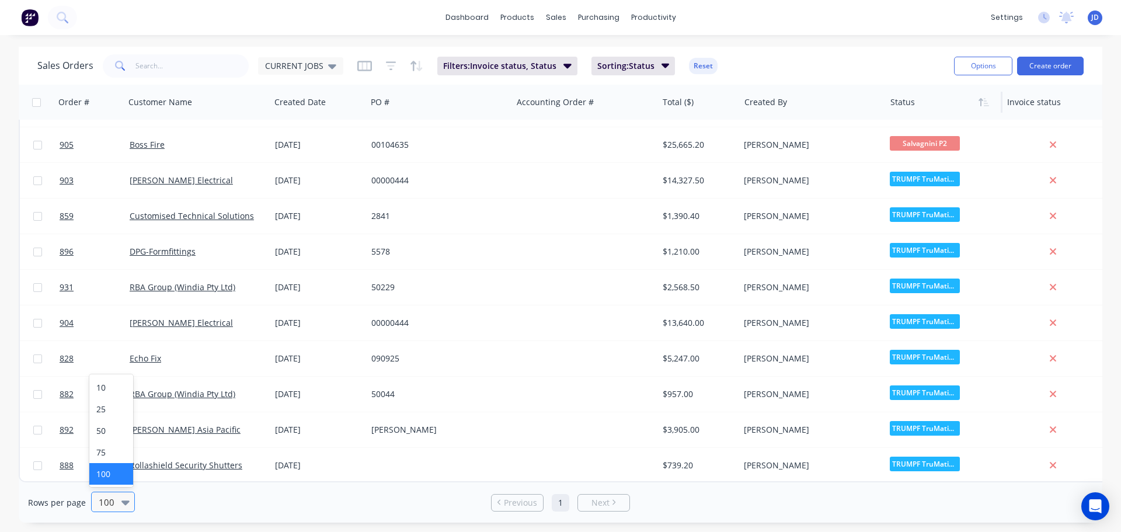
click at [119, 503] on div "100" at bounding box center [107, 501] width 27 height 19
click at [116, 447] on div "75" at bounding box center [111, 452] width 44 height 22
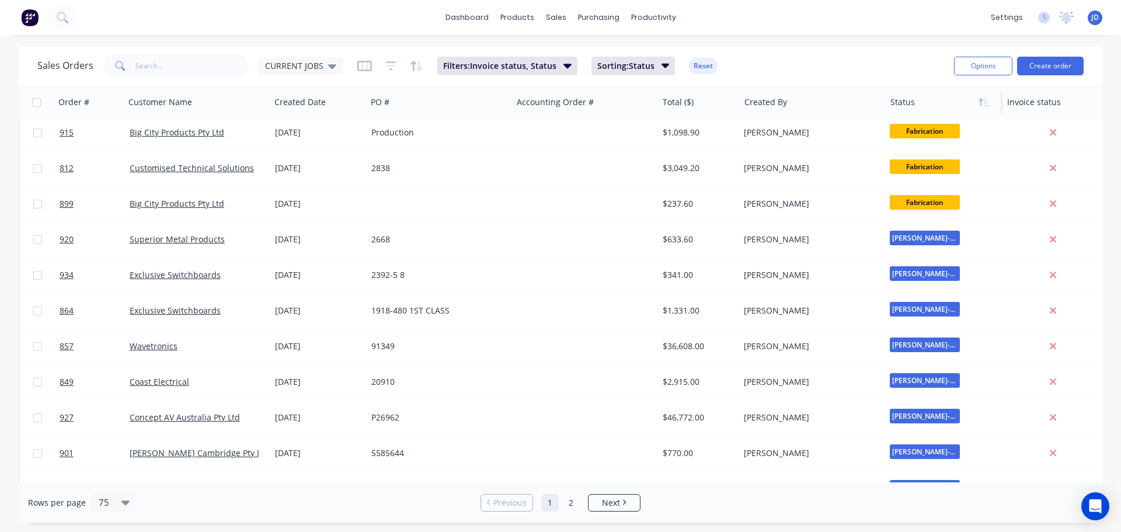
scroll to position [0, 0]
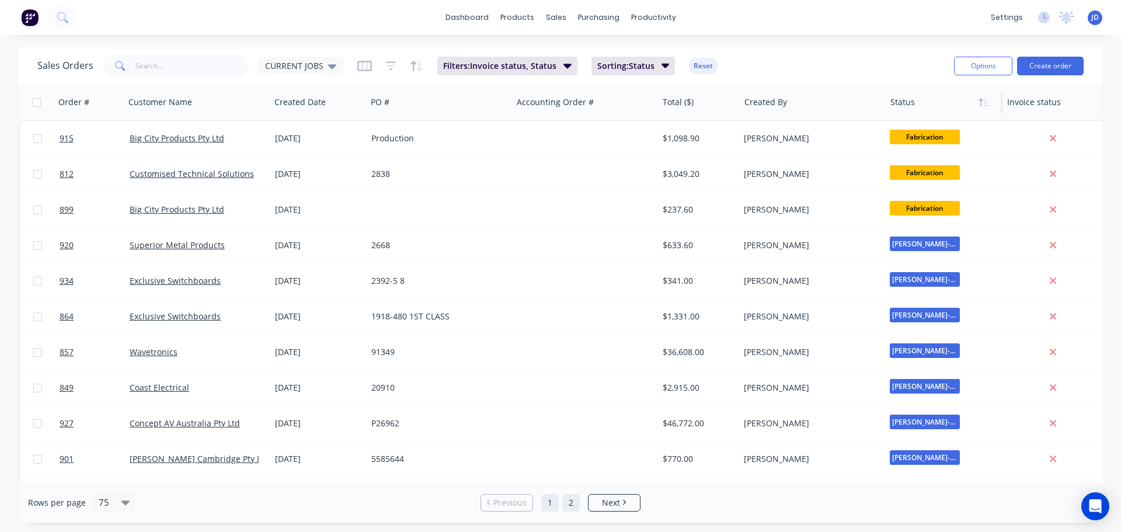
click at [568, 505] on link "2" at bounding box center [571, 503] width 18 height 18
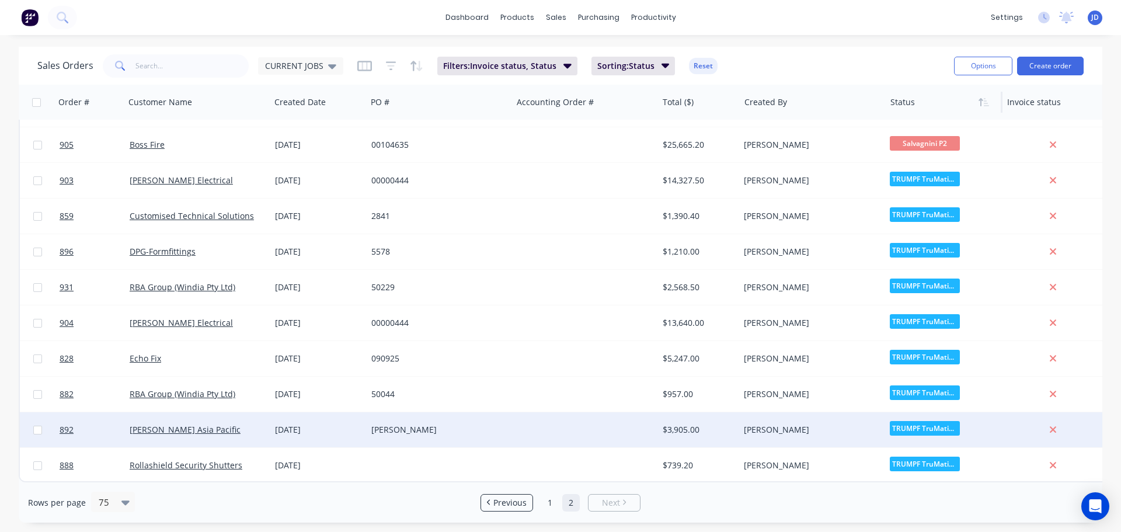
scroll to position [498, 0]
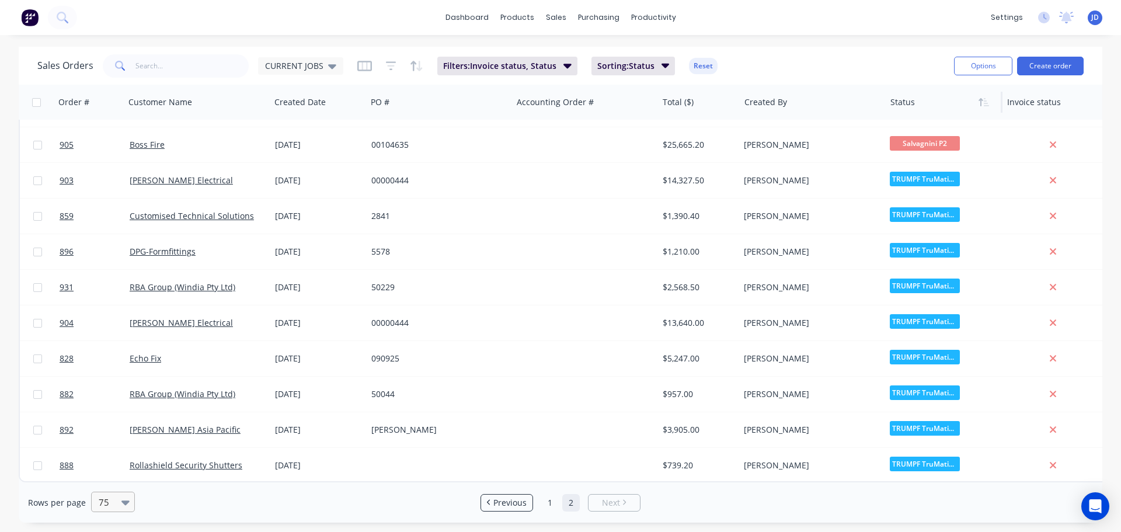
drag, startPoint x: 119, startPoint y: 506, endPoint x: 119, endPoint y: 496, distance: 10.5
click at [119, 506] on div "75" at bounding box center [107, 501] width 27 height 19
click at [102, 393] on div "10" at bounding box center [111, 388] width 44 height 22
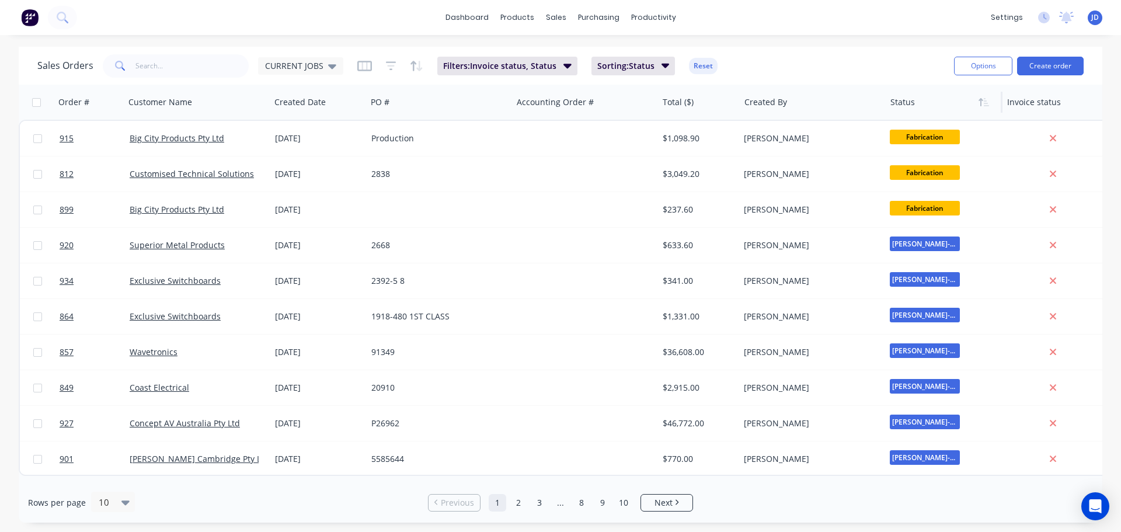
scroll to position [0, 0]
click at [625, 503] on link "10" at bounding box center [624, 503] width 18 height 18
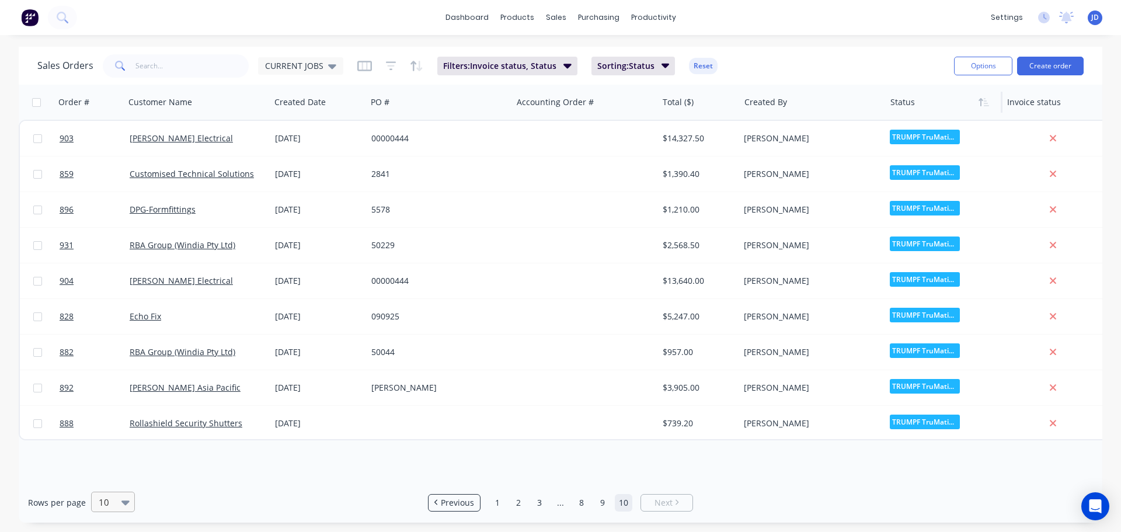
click at [122, 499] on icon at bounding box center [125, 502] width 8 height 13
click at [112, 479] on div "100" at bounding box center [111, 474] width 44 height 22
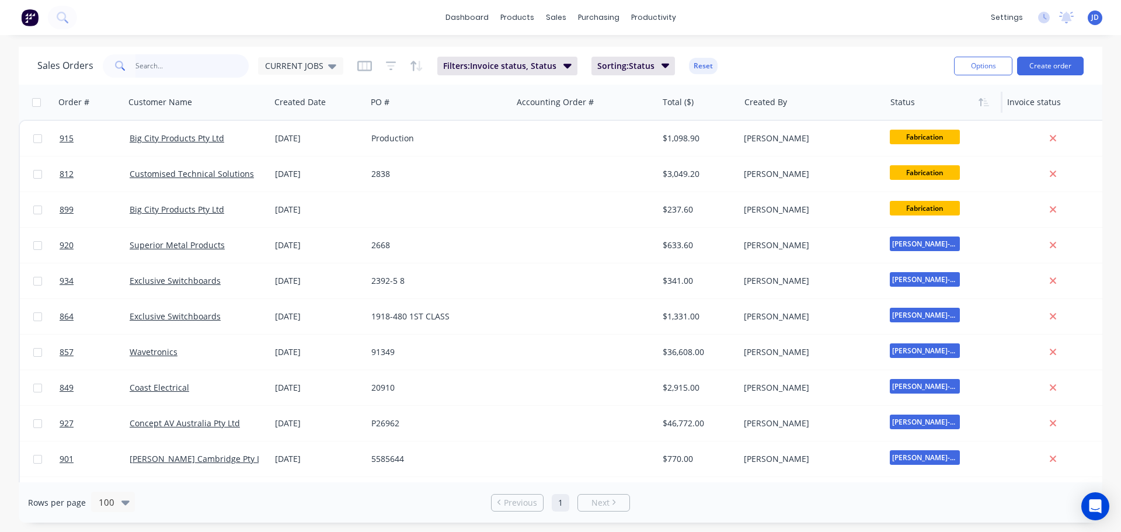
click at [162, 71] on input "text" at bounding box center [192, 65] width 114 height 23
type input "wavetronics"
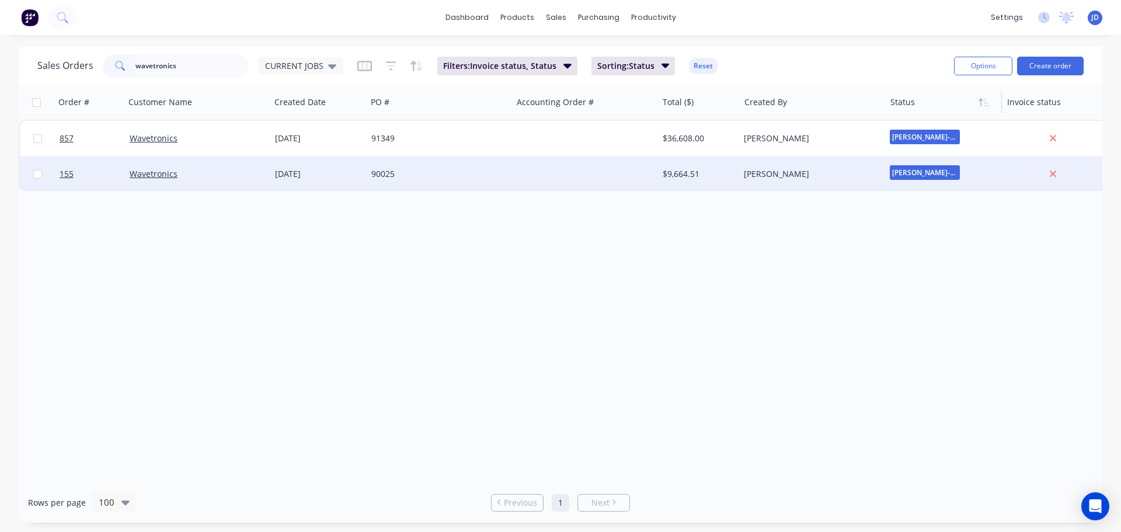
click at [463, 178] on div "90025" at bounding box center [436, 174] width 130 height 12
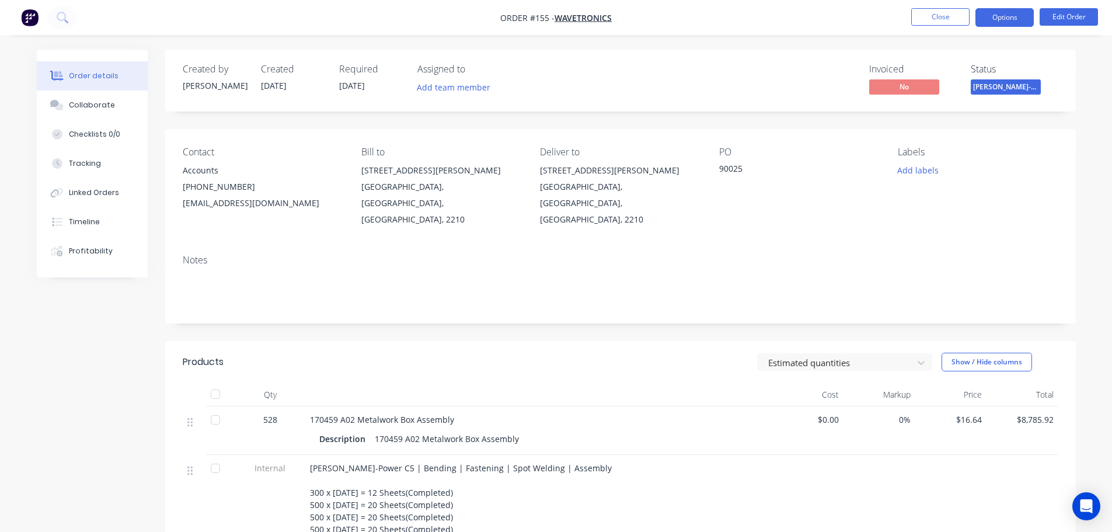
click at [991, 26] on button "Options" at bounding box center [1005, 17] width 58 height 19
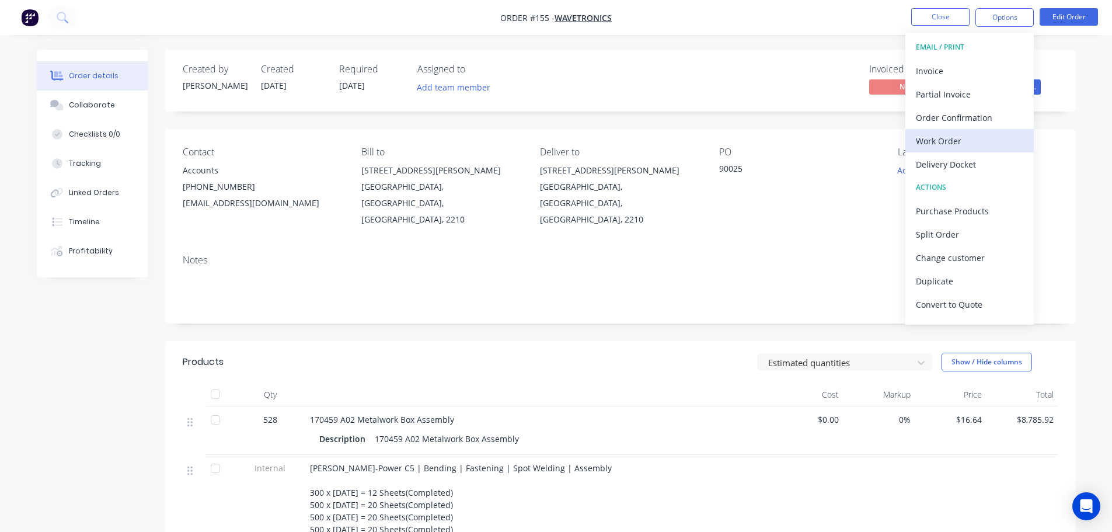
click at [969, 148] on div "Work Order" at bounding box center [969, 141] width 107 height 17
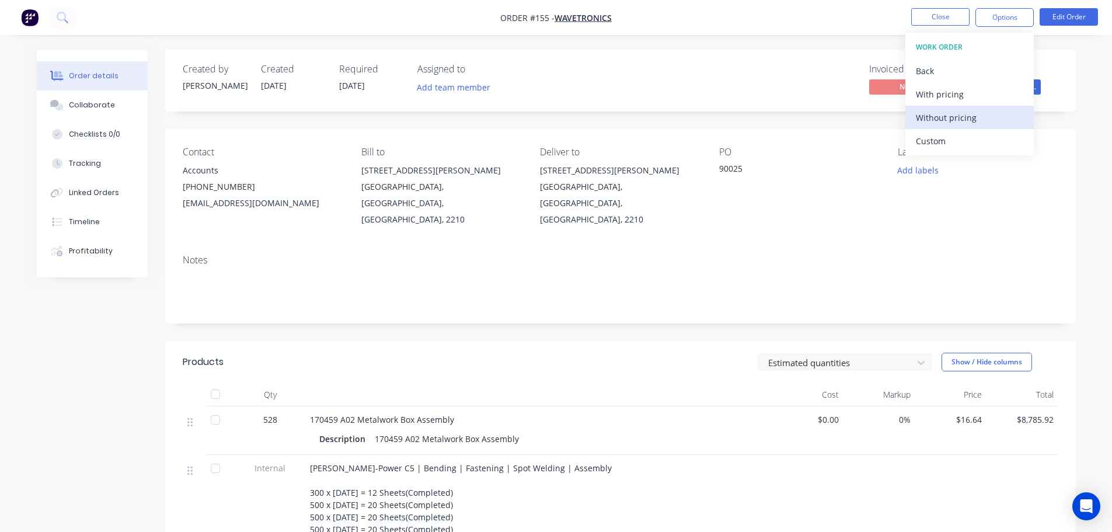
click at [967, 123] on div "Without pricing" at bounding box center [969, 117] width 107 height 17
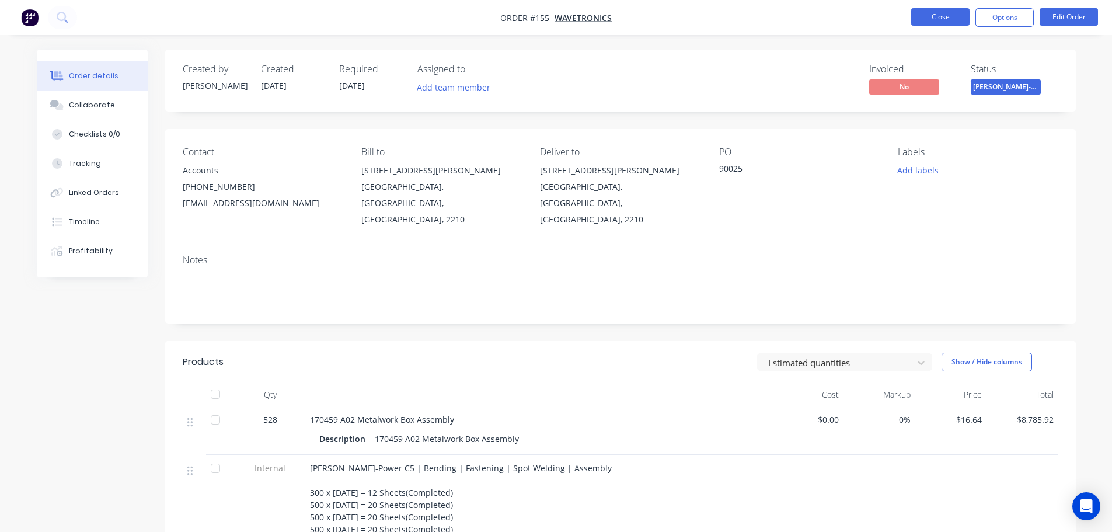
click at [943, 9] on nav "Order #155 - Wavetronics Close Options Edit Order" at bounding box center [556, 17] width 1112 height 35
click at [943, 12] on button "Close" at bounding box center [940, 17] width 58 height 18
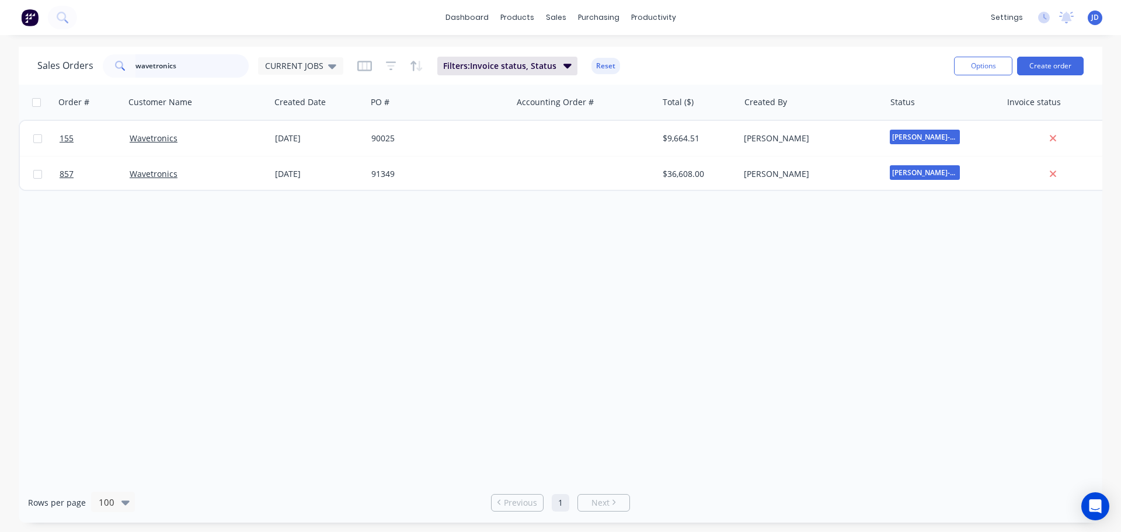
click at [0, 58] on div "Sales Orders wavetronics CURRENT JOBS Filters: Invoice status, Status Reset Opt…" at bounding box center [560, 285] width 1121 height 476
type input "\"
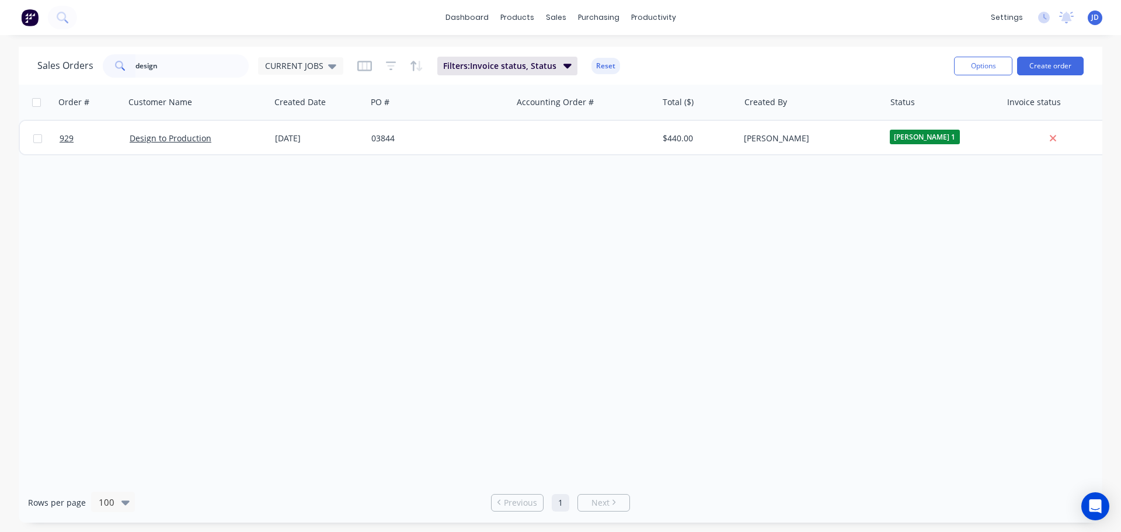
drag, startPoint x: 296, startPoint y: 66, endPoint x: 295, endPoint y: 75, distance: 8.8
click at [296, 67] on span "CURRENT JOBS" at bounding box center [294, 66] width 58 height 12
click at [303, 163] on button "None" at bounding box center [328, 165] width 133 height 13
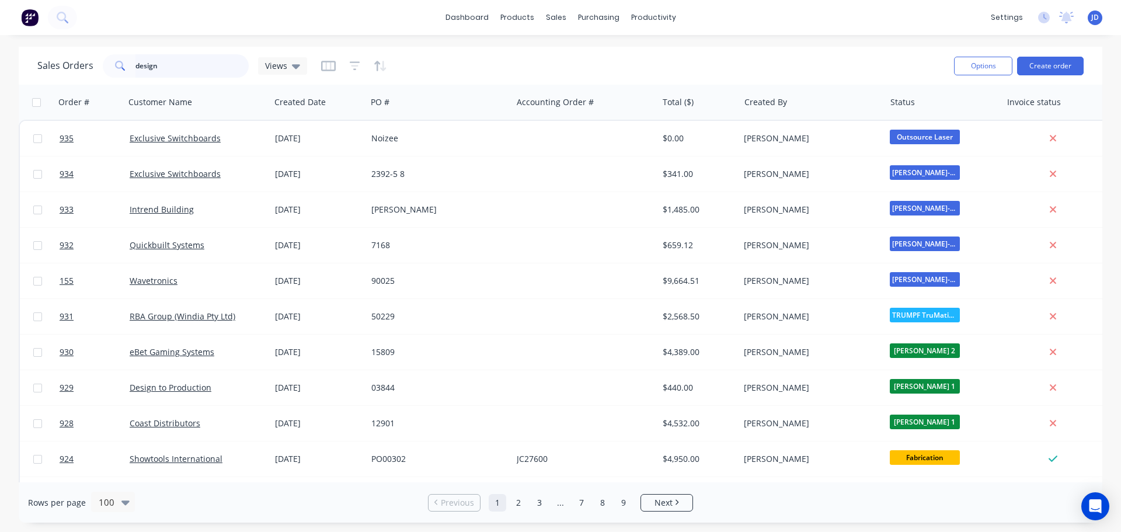
click at [194, 60] on input "design" at bounding box center [192, 65] width 114 height 23
type input "design t"
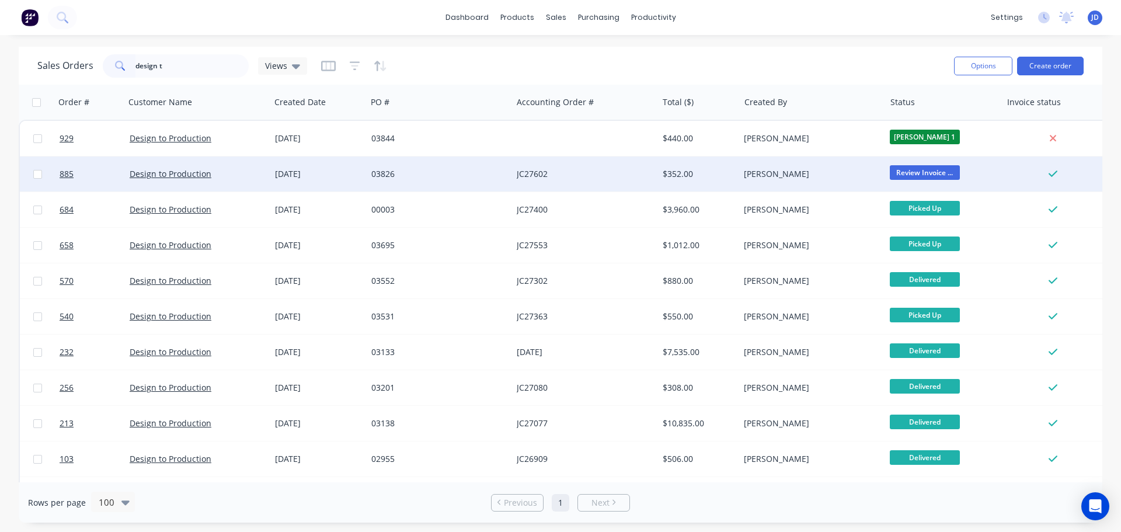
click at [363, 176] on div "[DATE]" at bounding box center [318, 173] width 96 height 35
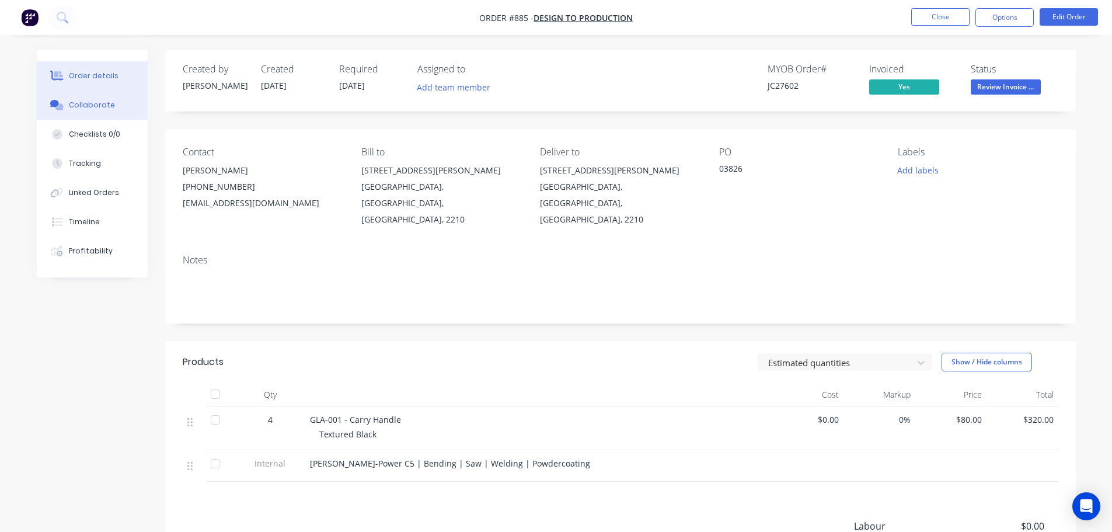
click at [109, 116] on button "Collaborate" at bounding box center [92, 104] width 111 height 29
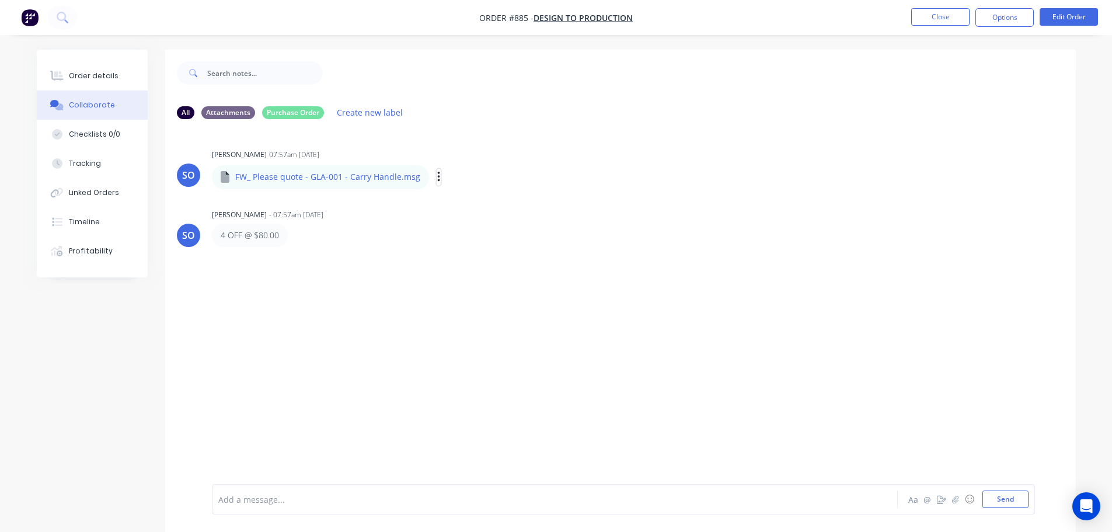
click at [437, 178] on button "button" at bounding box center [439, 177] width 5 height 17
click at [469, 211] on button "Download" at bounding box center [515, 208] width 131 height 26
click at [114, 90] on button "Order details" at bounding box center [92, 75] width 111 height 29
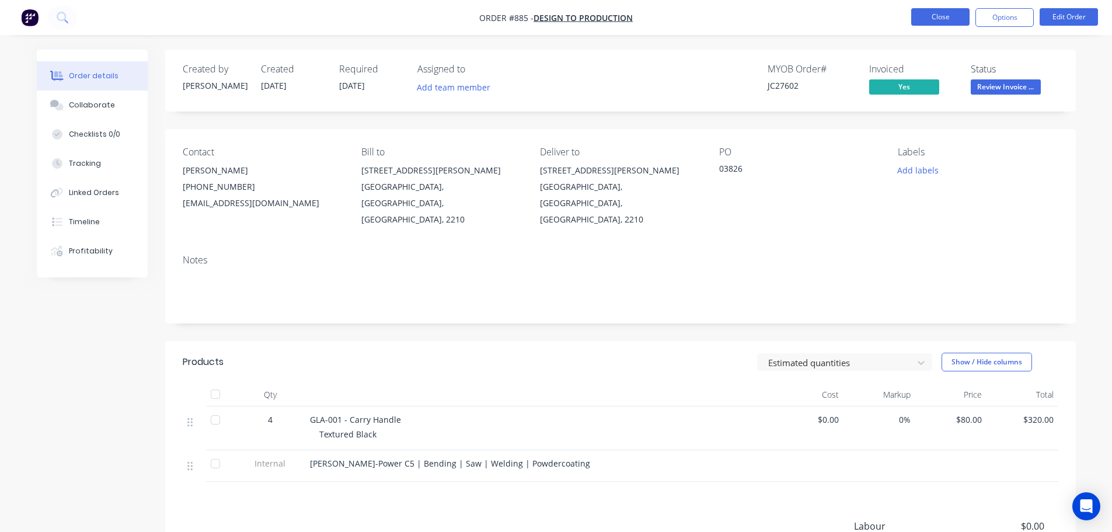
click at [947, 21] on button "Close" at bounding box center [940, 17] width 58 height 18
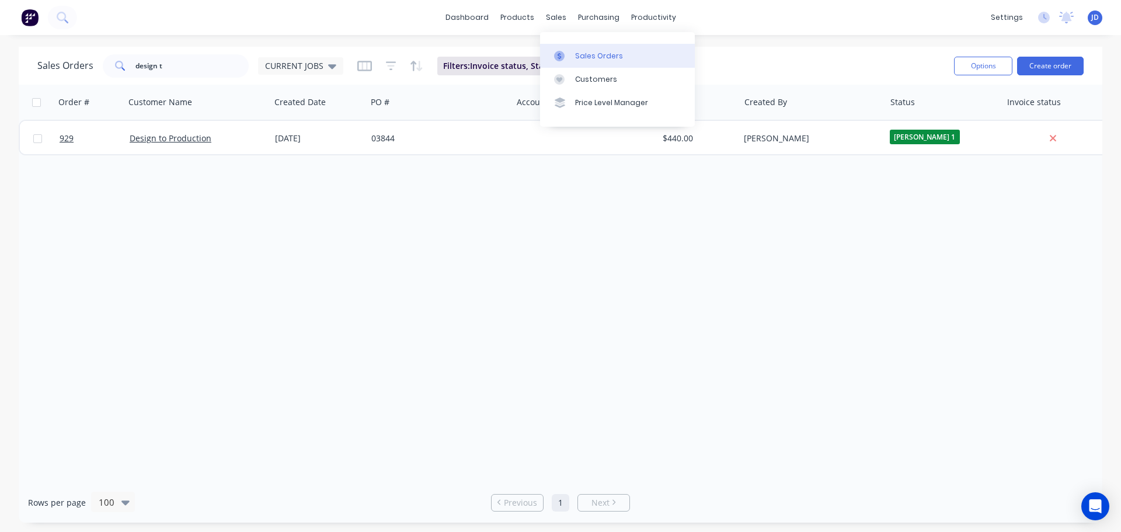
click at [568, 58] on div at bounding box center [563, 56] width 18 height 11
click at [608, 51] on div "Purchase Orders" at bounding box center [636, 56] width 62 height 11
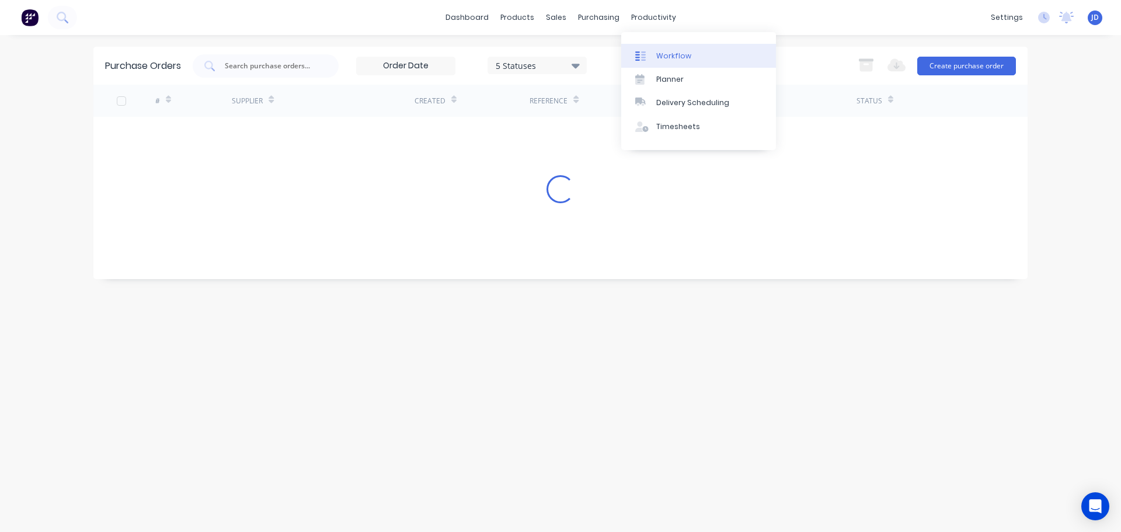
click at [651, 44] on link "Workflow" at bounding box center [698, 55] width 155 height 23
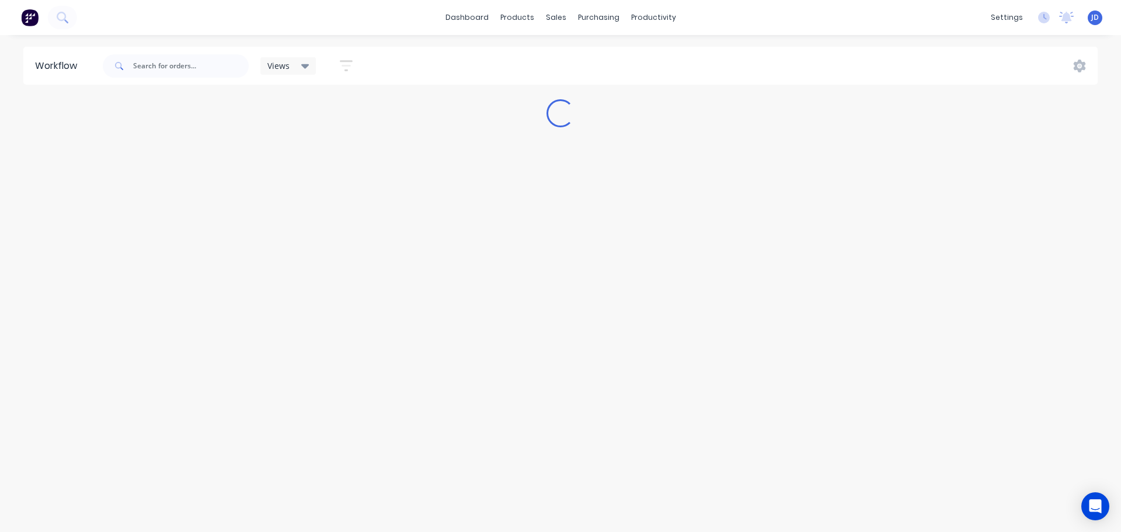
click at [655, 54] on div "Views Save new view None (Default) edit [PERSON_NAME]'s edit [PERSON_NAME]'s Vi…" at bounding box center [599, 65] width 998 height 35
click at [656, 15] on div "productivity" at bounding box center [653, 18] width 57 height 18
click at [671, 60] on div "Workflow" at bounding box center [673, 56] width 35 height 11
click at [584, 53] on div "Sales Orders" at bounding box center [599, 56] width 48 height 11
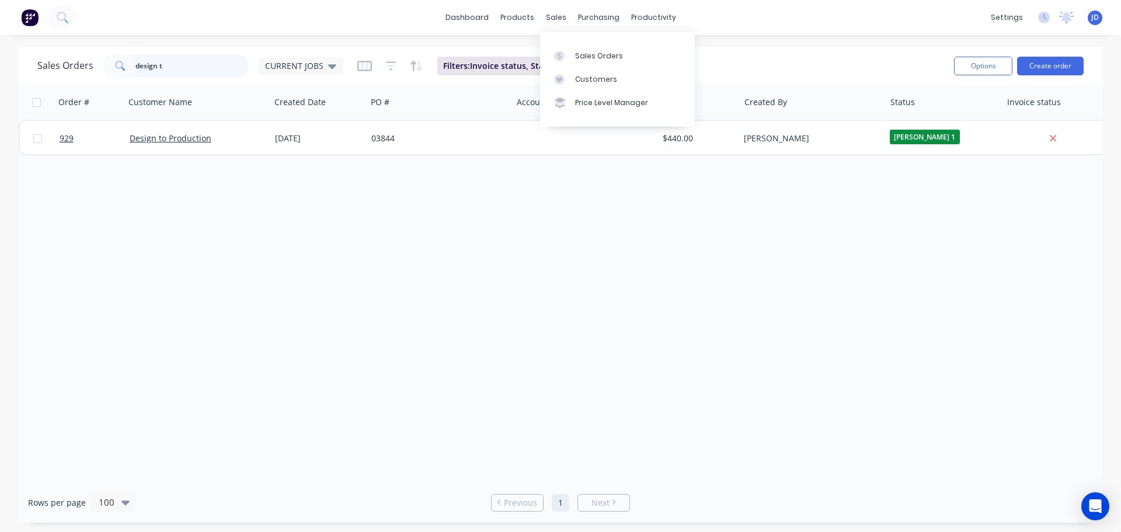
drag, startPoint x: 110, startPoint y: 77, endPoint x: 0, endPoint y: 45, distance: 114.4
click at [26, 79] on div "Sales Orders design t CURRENT JOBS Filters: Invoice status, Status Reset Option…" at bounding box center [561, 66] width 1084 height 38
type input "="
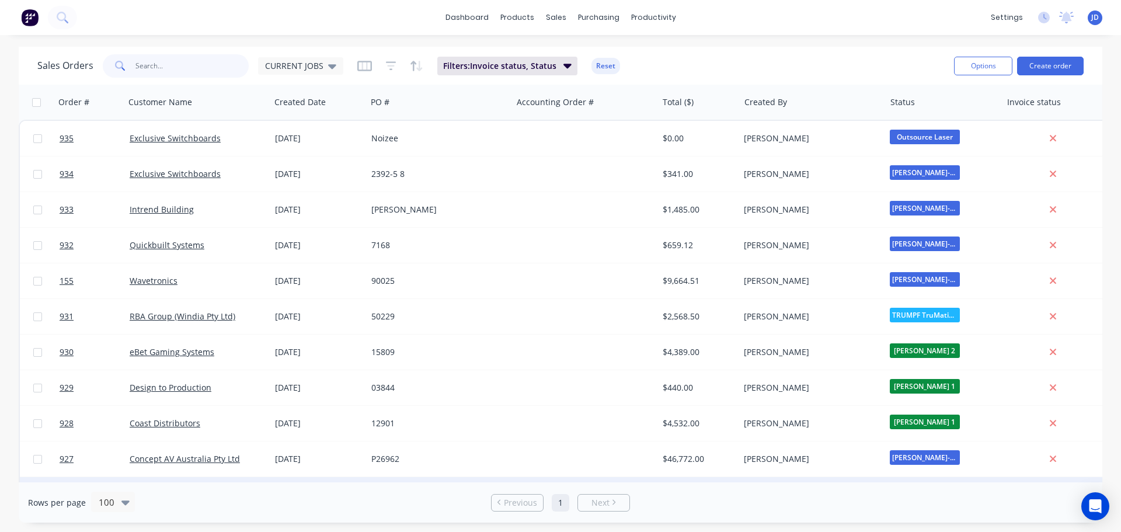
scroll to position [292, 0]
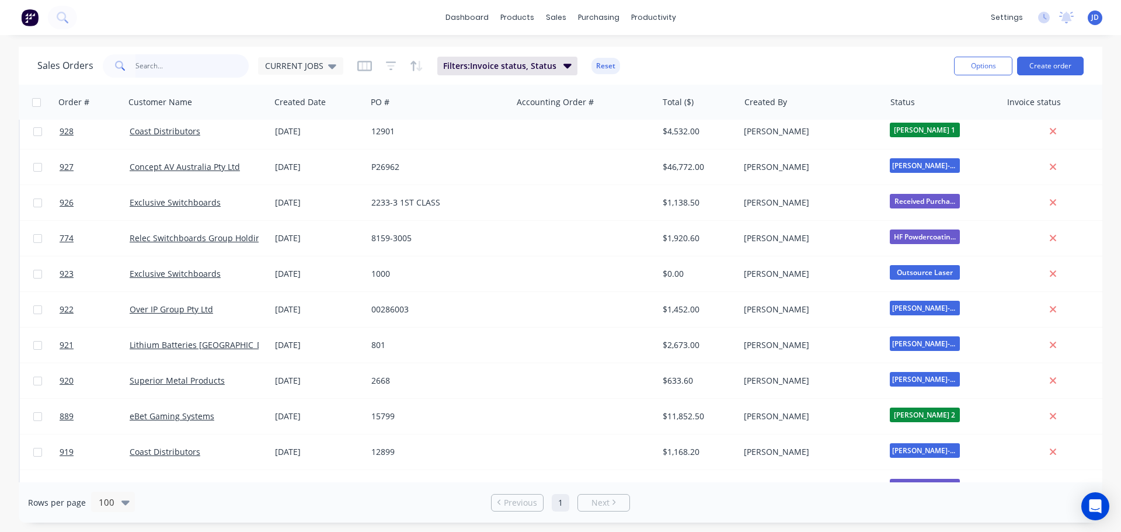
click at [220, 71] on input "text" at bounding box center [192, 65] width 114 height 23
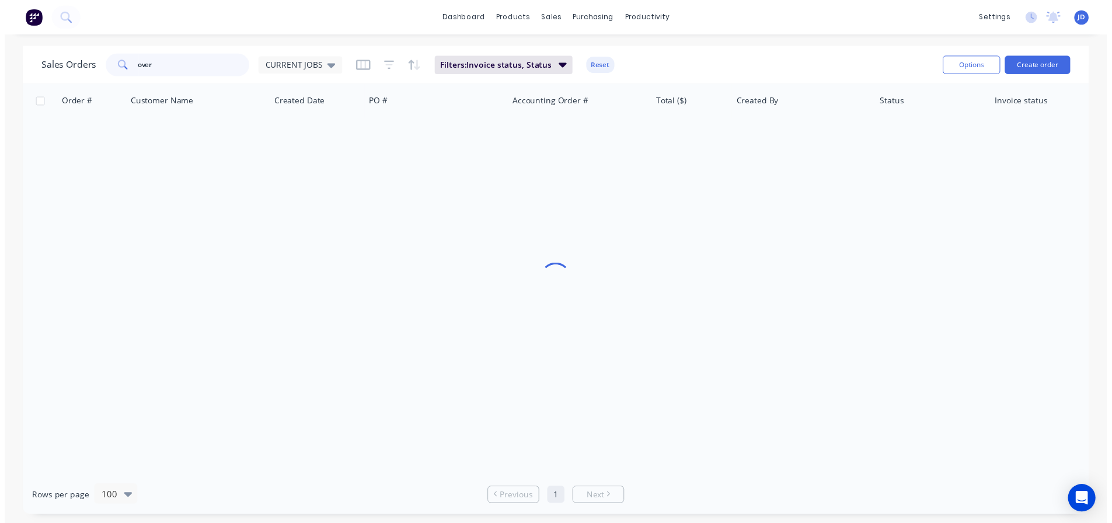
scroll to position [0, 0]
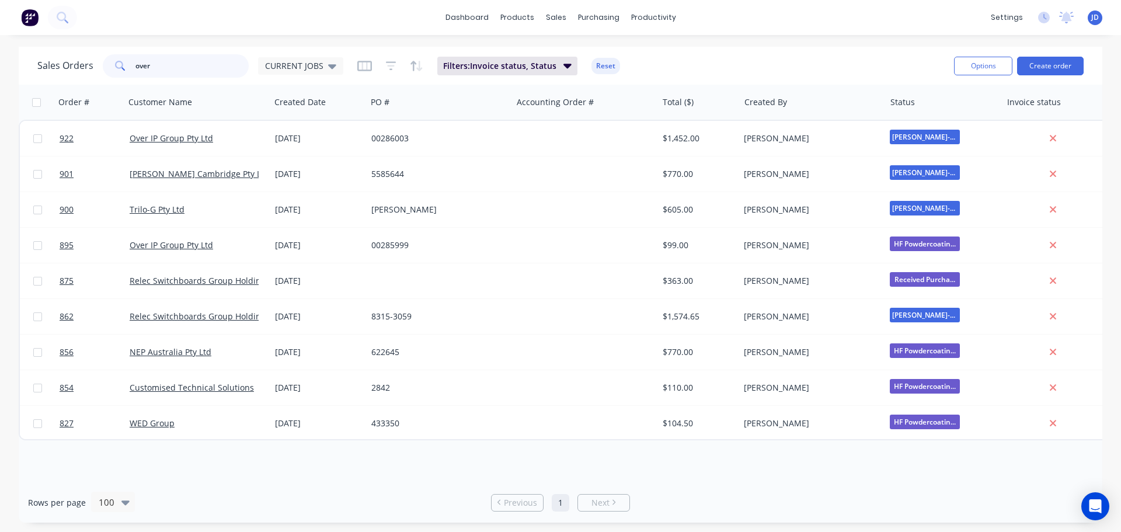
click at [182, 67] on input "over" at bounding box center [192, 65] width 114 height 23
type input "over ip"
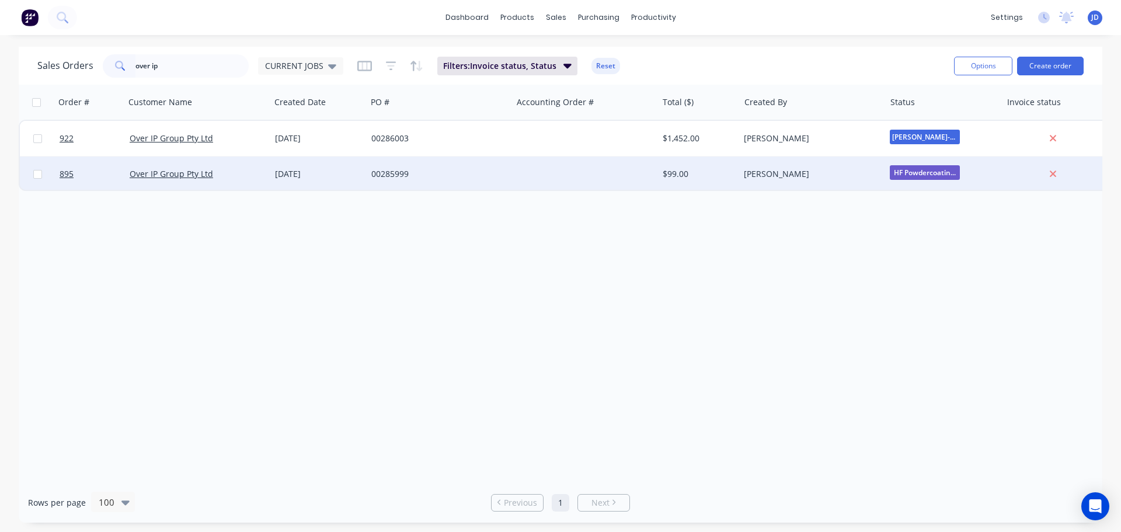
click at [433, 161] on div "00285999" at bounding box center [439, 173] width 145 height 35
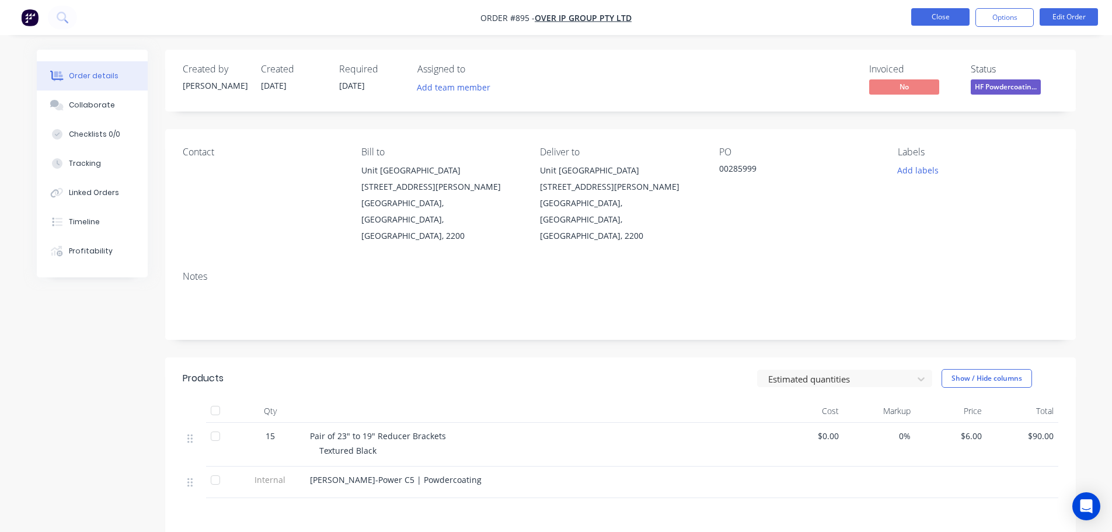
click at [940, 22] on button "Close" at bounding box center [940, 17] width 58 height 18
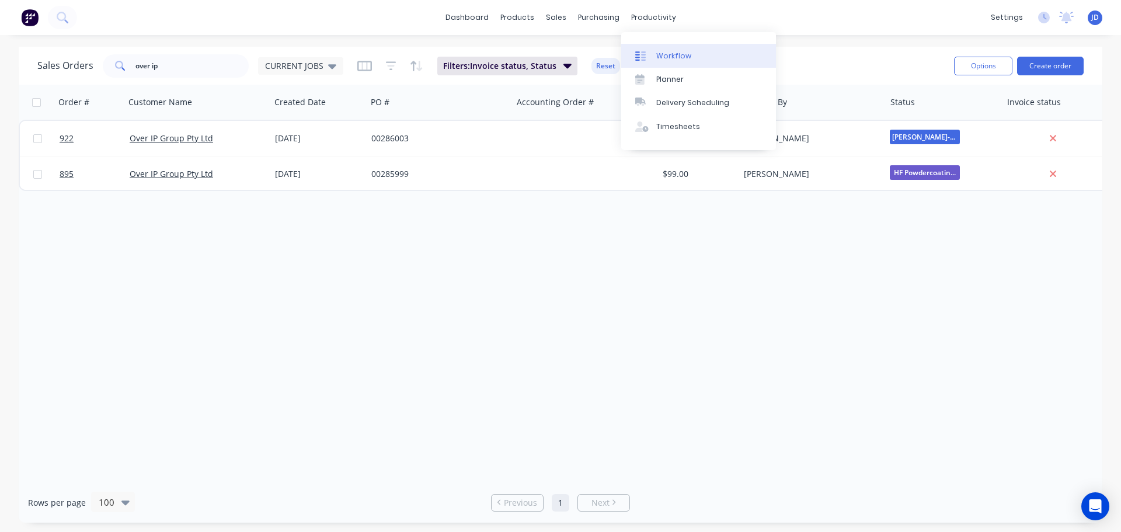
click at [649, 53] on div at bounding box center [644, 56] width 18 height 11
